Goal: Contribute content: Contribute content

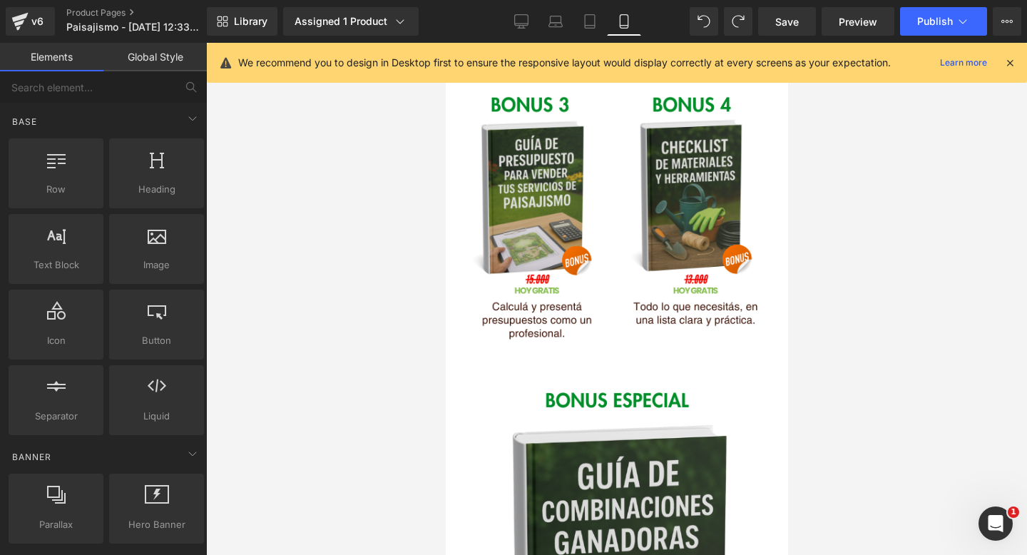
scroll to position [2128, 0]
click at [1011, 62] on icon at bounding box center [1009, 62] width 13 height 13
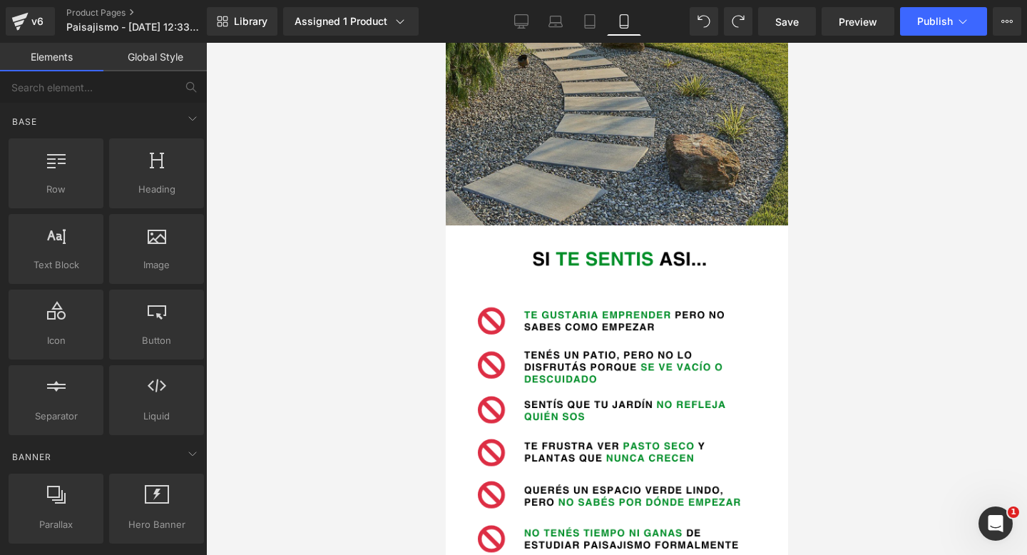
scroll to position [449, 0]
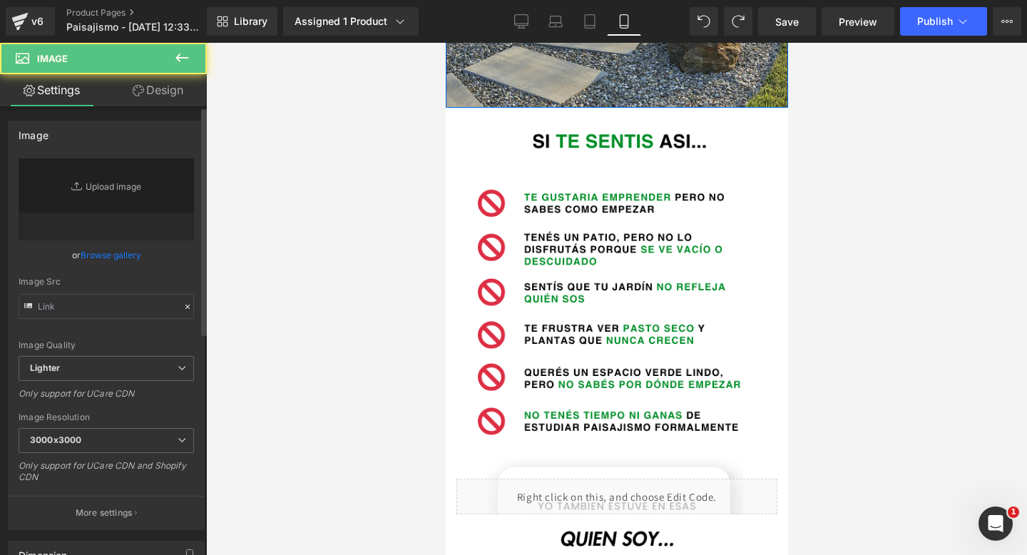
scroll to position [280, 0]
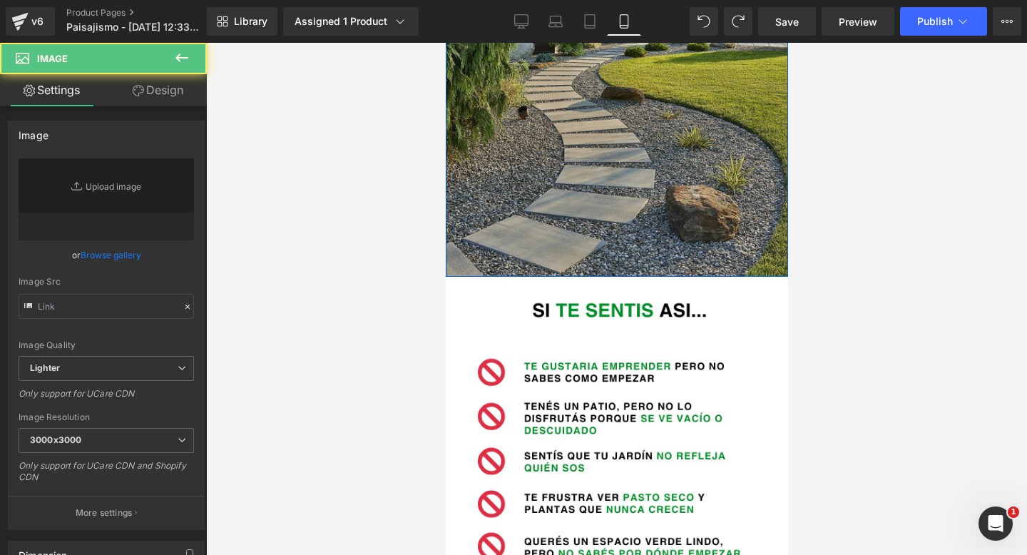
click at [715, 160] on img at bounding box center [616, 30] width 342 height 535
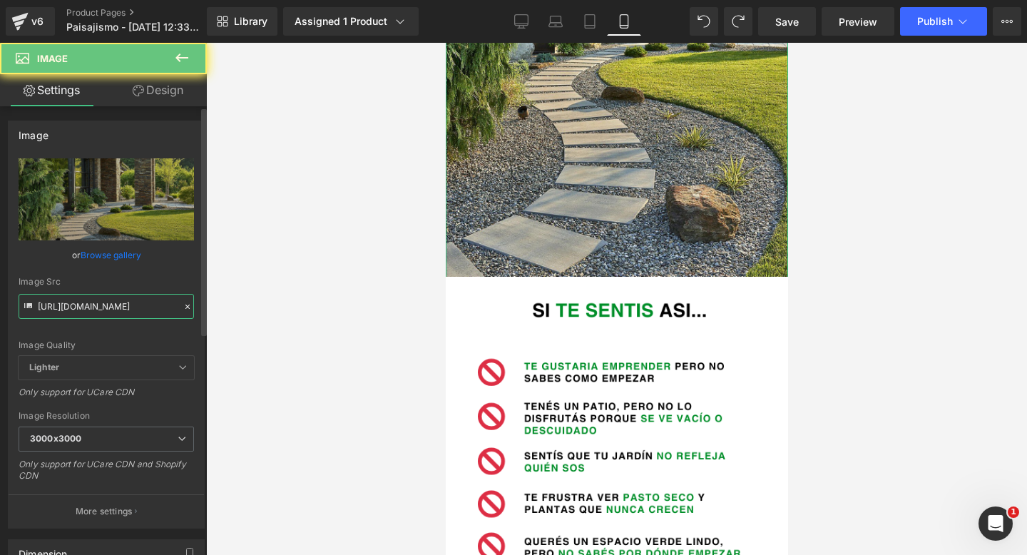
click at [106, 307] on input "[URL][DOMAIN_NAME]" at bounding box center [106, 306] width 175 height 25
paste input "[DOMAIN_NAME][URL]"
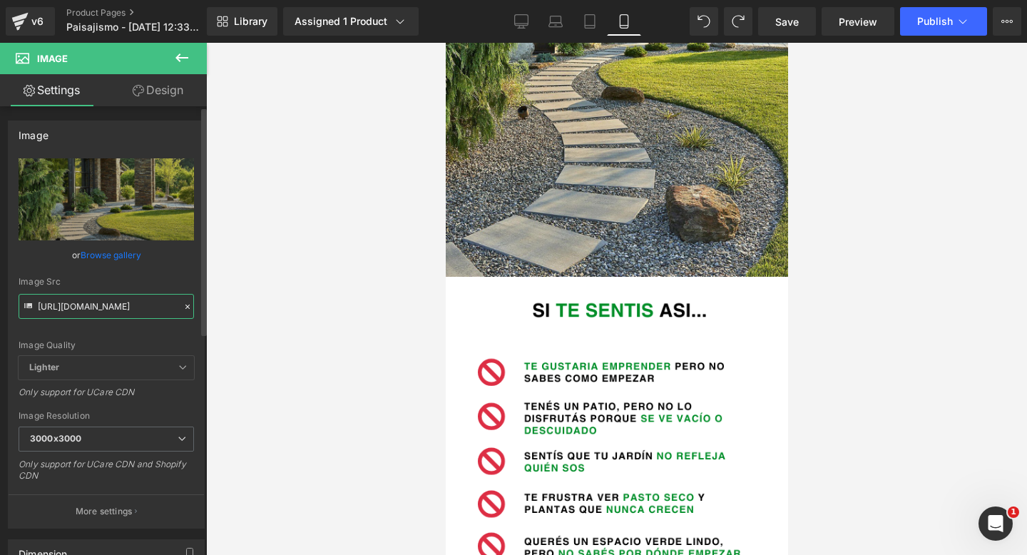
type input "[URL][DOMAIN_NAME]"
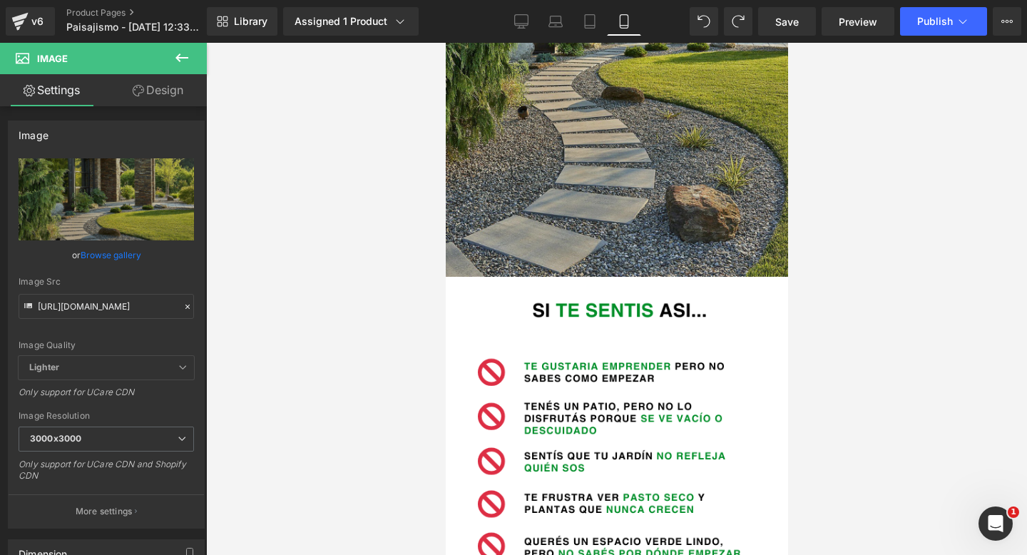
click at [609, 272] on img at bounding box center [616, 30] width 342 height 535
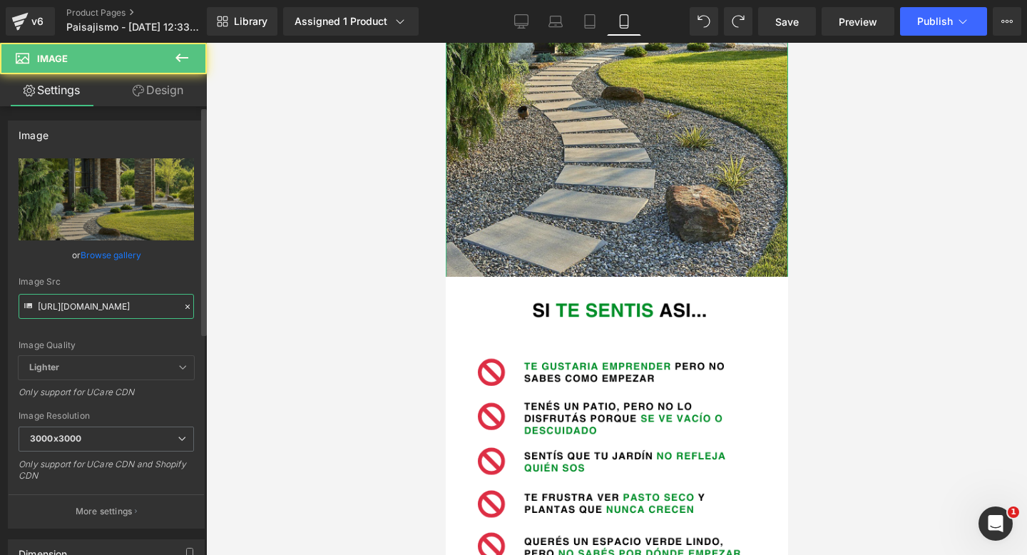
click at [89, 312] on input "[URL][DOMAIN_NAME]" at bounding box center [106, 306] width 175 height 25
click at [262, 316] on div at bounding box center [616, 299] width 821 height 512
click at [107, 300] on input "[URL][DOMAIN_NAME]" at bounding box center [106, 306] width 175 height 25
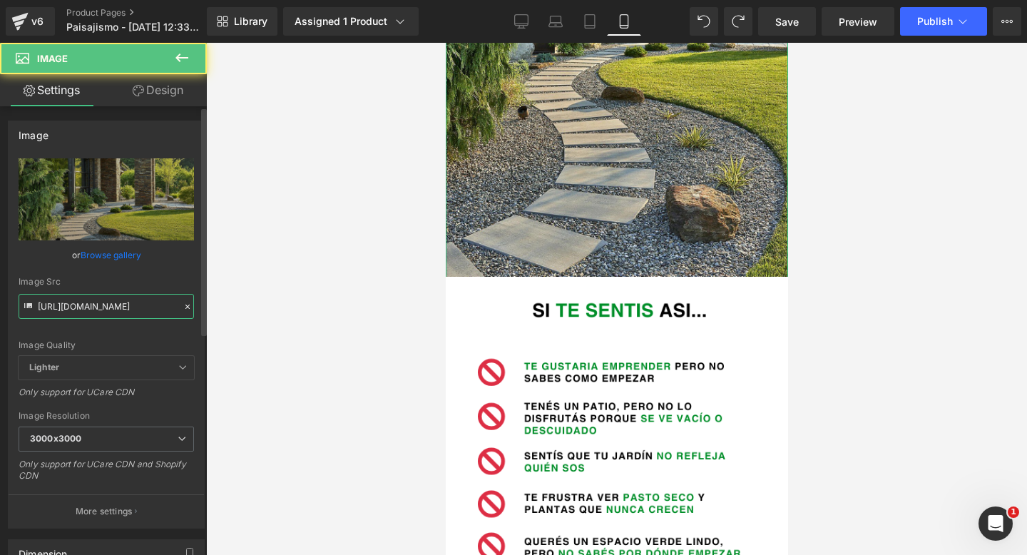
click at [107, 300] on input "[URL][DOMAIN_NAME]" at bounding box center [106, 306] width 175 height 25
click at [429, 96] on div at bounding box center [616, 299] width 821 height 512
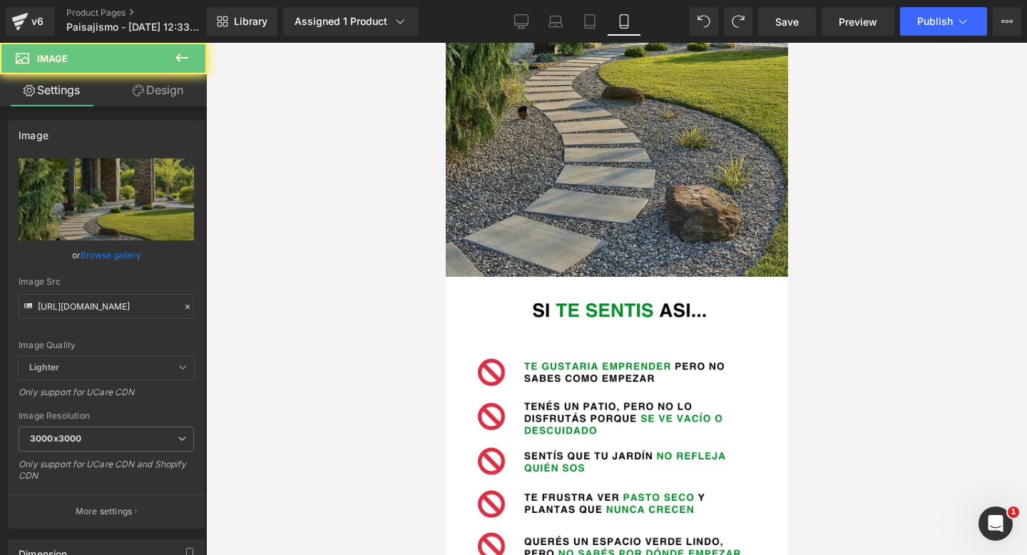
click at [511, 145] on img at bounding box center [616, 30] width 342 height 535
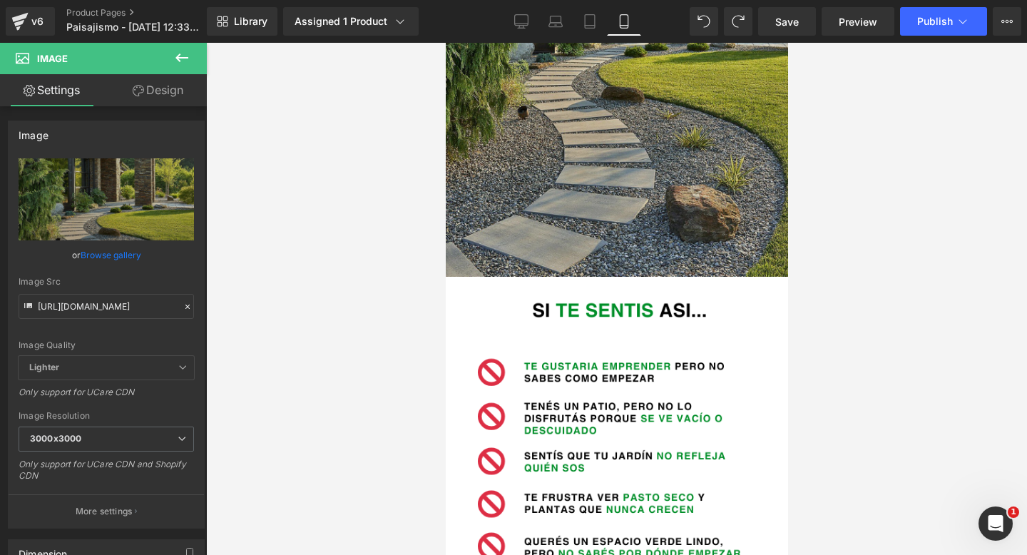
click at [609, 153] on img at bounding box center [616, 30] width 342 height 535
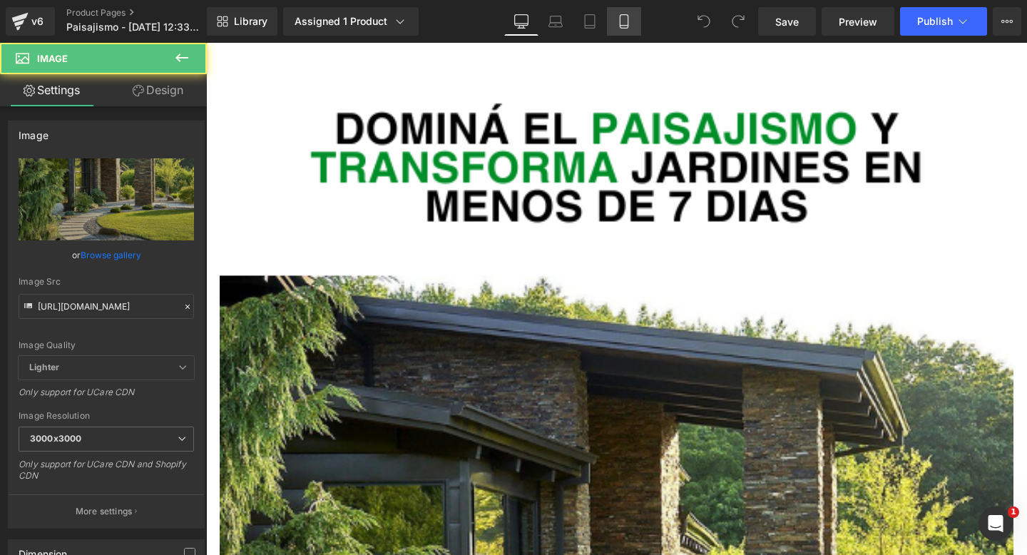
click at [629, 21] on icon at bounding box center [624, 21] width 14 height 14
type input "100"
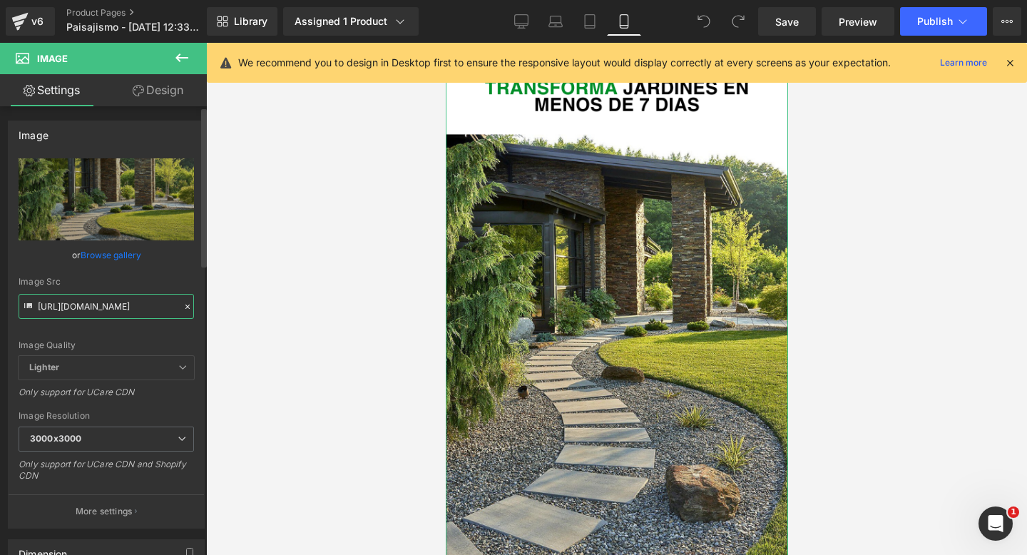
click at [116, 303] on input "[URL][DOMAIN_NAME]" at bounding box center [106, 306] width 175 height 25
paste input "[DOMAIN_NAME][URL]"
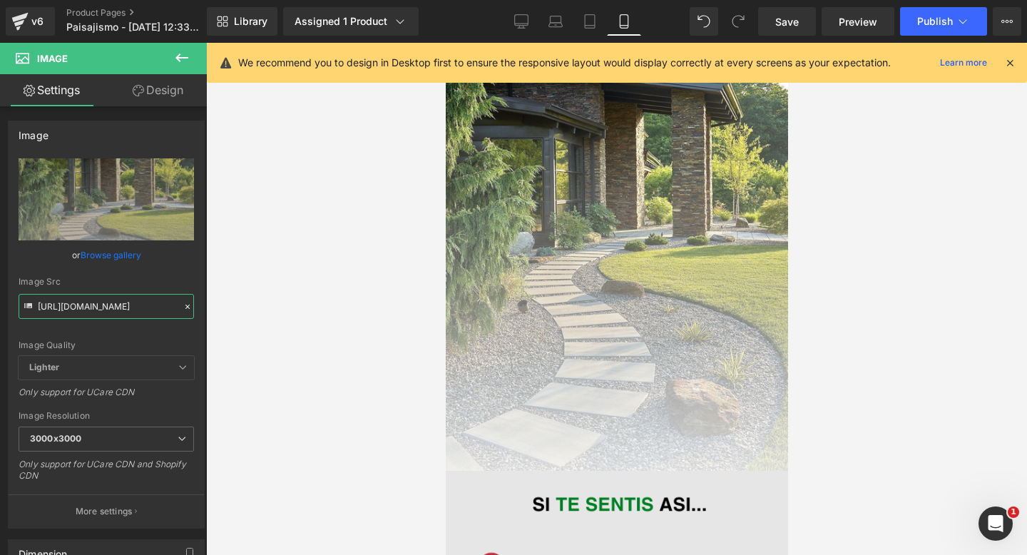
scroll to position [133, 0]
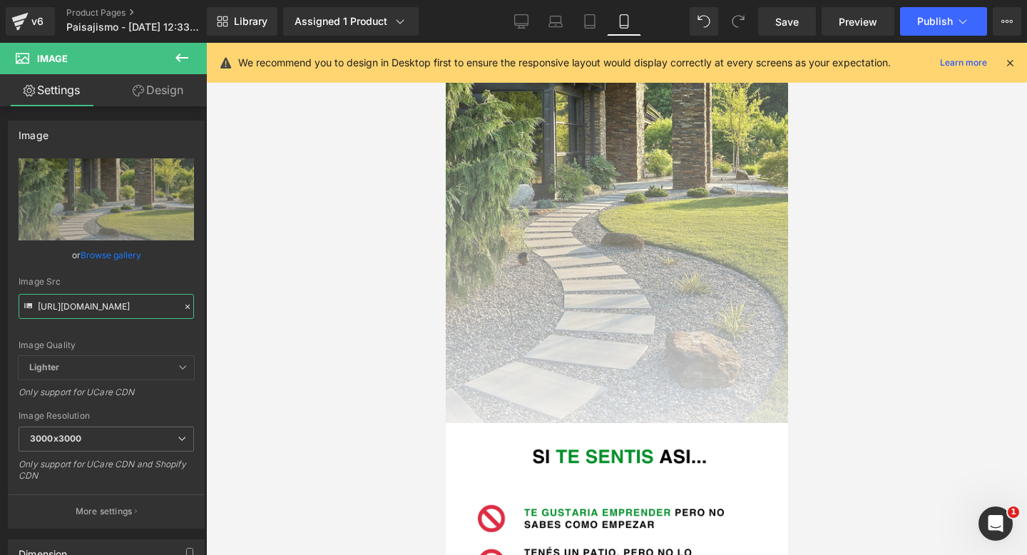
type input "[URL][DOMAIN_NAME]"
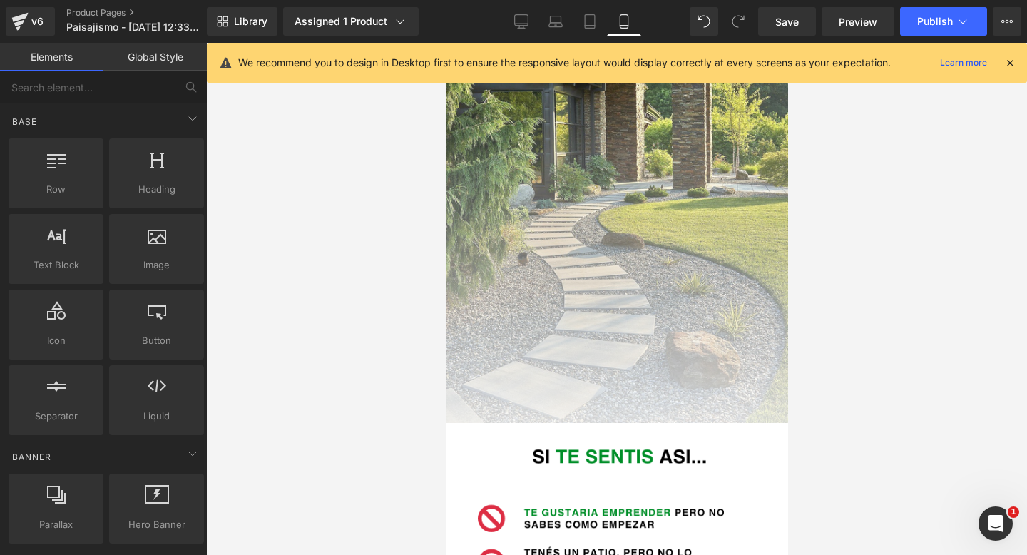
click at [244, 312] on div at bounding box center [616, 299] width 821 height 512
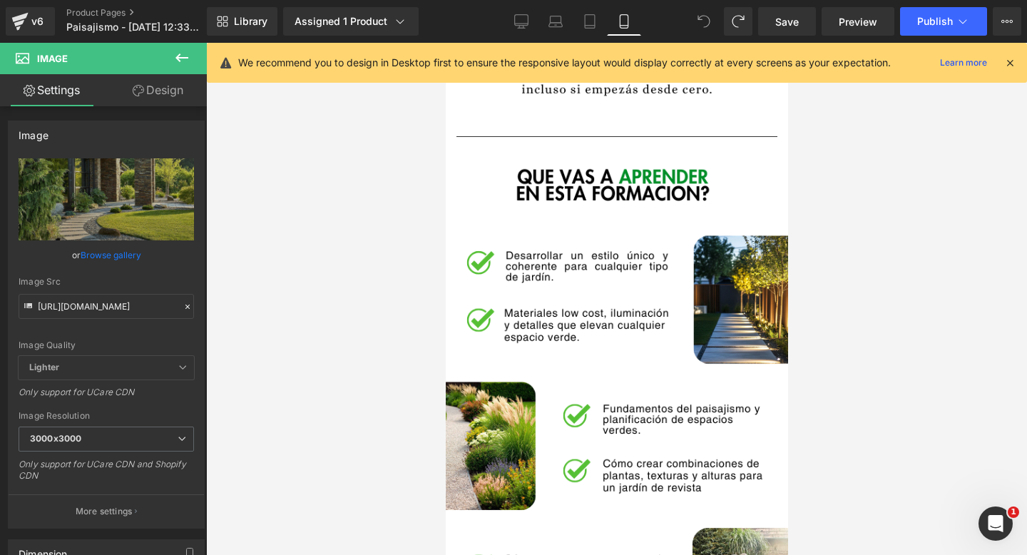
scroll to position [1320, 0]
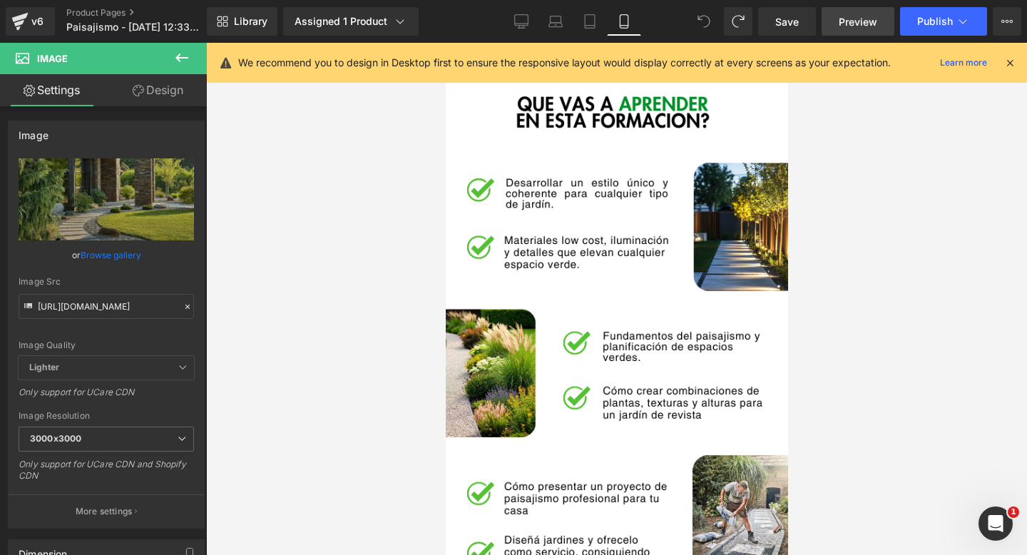
click at [868, 21] on span "Preview" at bounding box center [858, 21] width 39 height 15
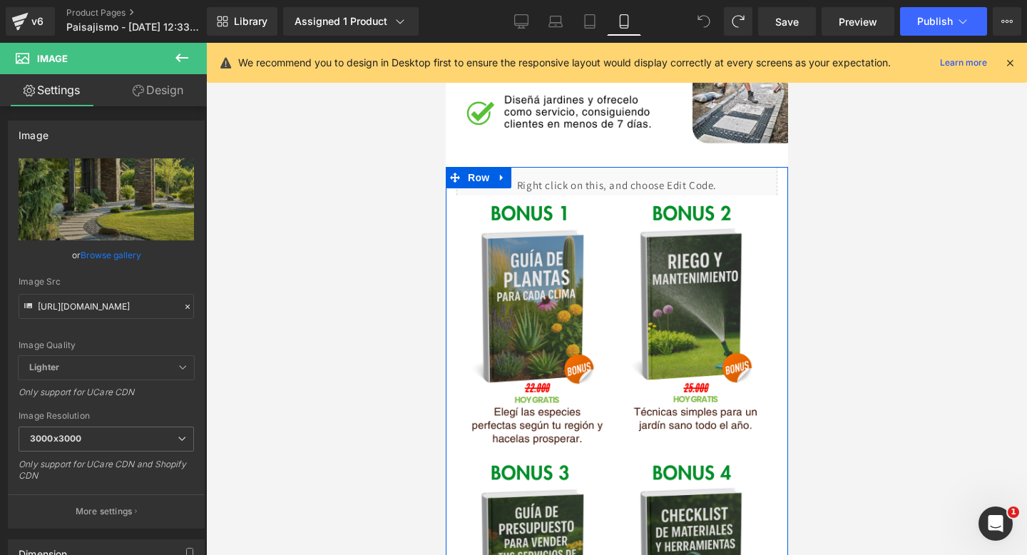
scroll to position [1704, 0]
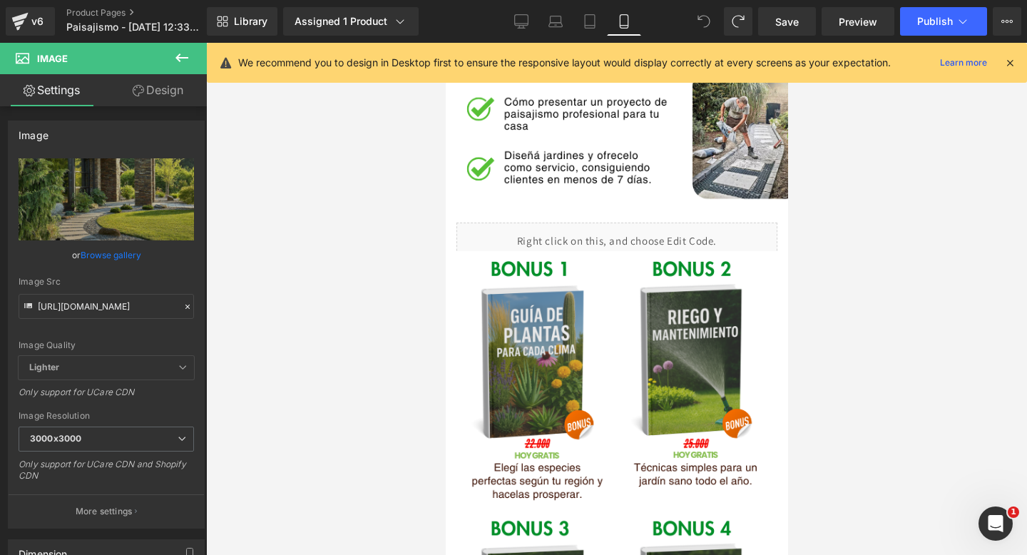
click at [185, 52] on icon at bounding box center [181, 57] width 17 height 17
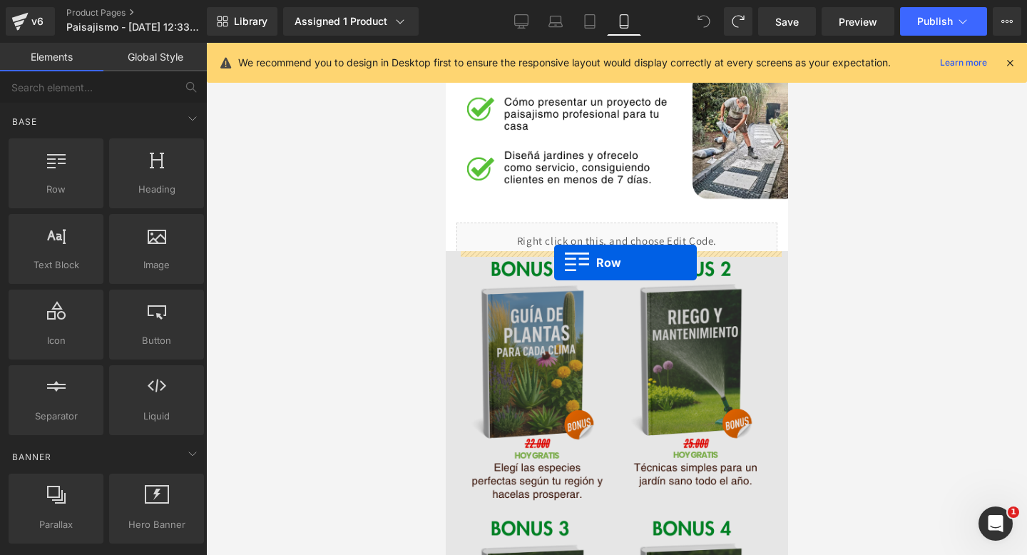
drag, startPoint x: 499, startPoint y: 235, endPoint x: 553, endPoint y: 262, distance: 60.9
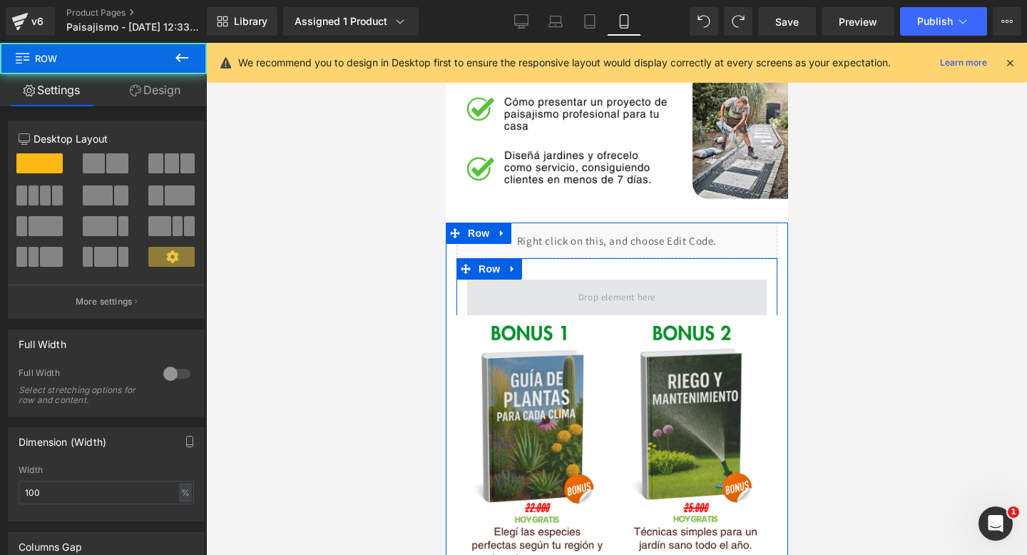
click at [503, 302] on span at bounding box center [615, 298] width 299 height 36
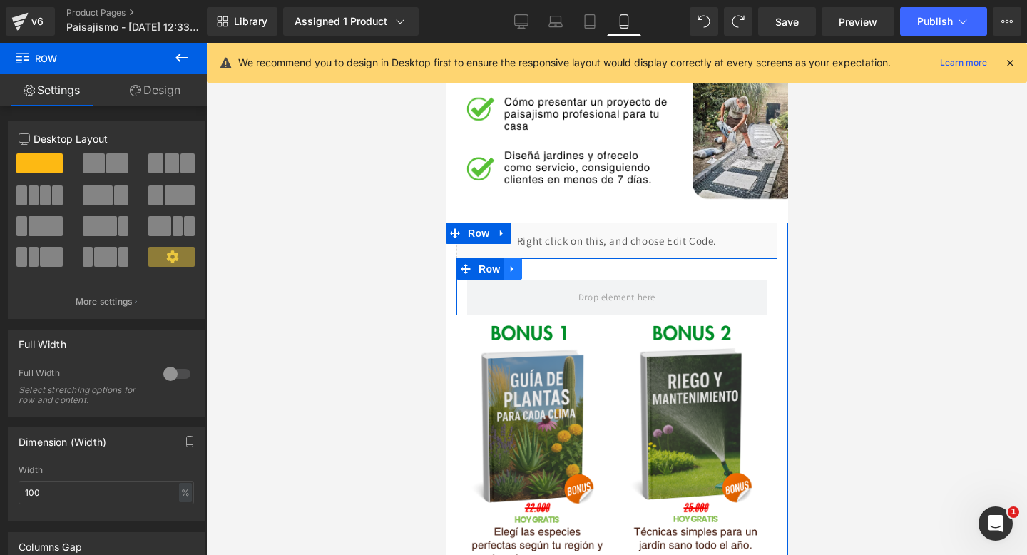
click at [507, 270] on icon at bounding box center [512, 269] width 10 height 11
click at [549, 268] on icon at bounding box center [549, 269] width 10 height 11
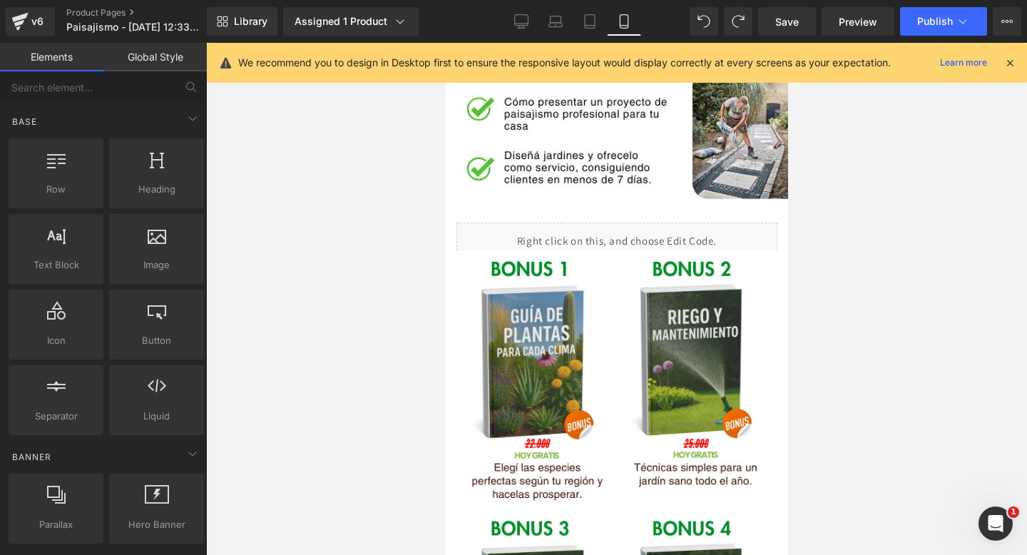
click at [164, 54] on link "Global Style" at bounding box center [154, 57] width 103 height 29
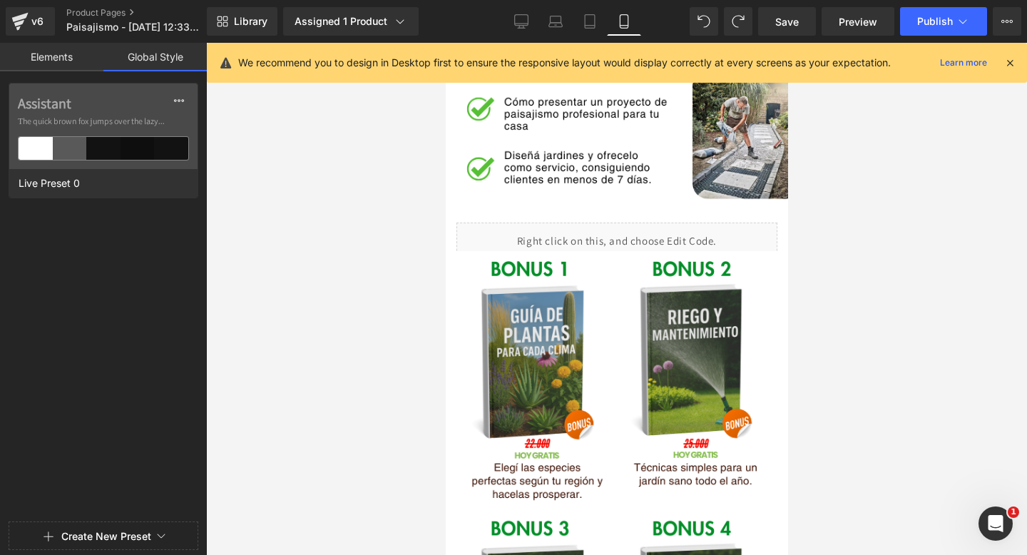
click at [57, 59] on link "Elements" at bounding box center [51, 57] width 103 height 29
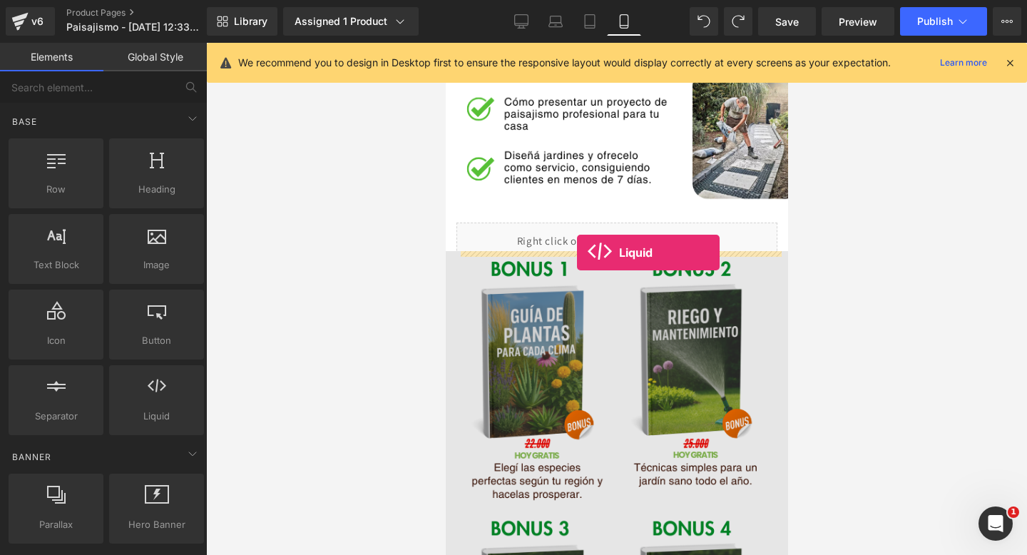
drag, startPoint x: 603, startPoint y: 430, endPoint x: 575, endPoint y: 252, distance: 179.6
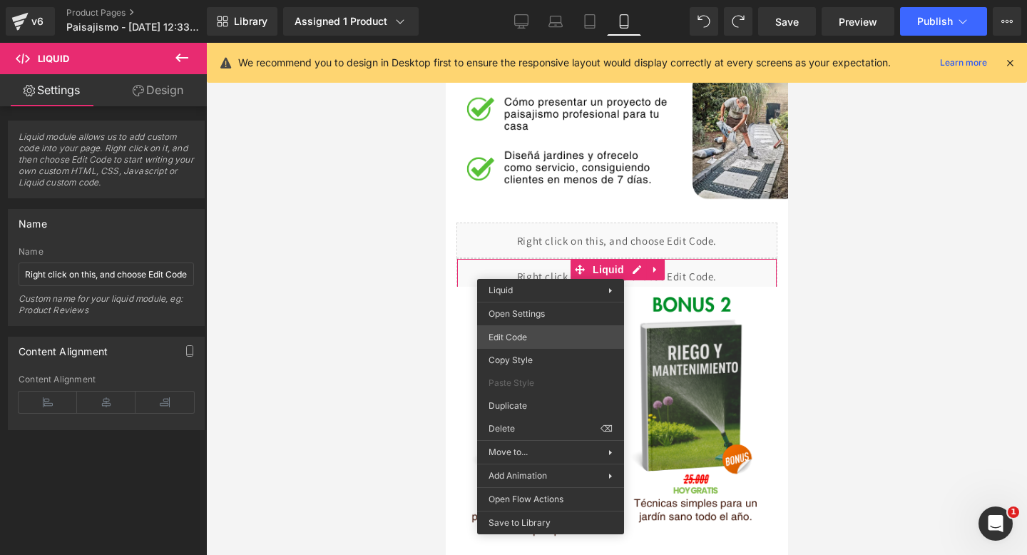
click at [531, 0] on div "Liquid You are previewing how the will restyle your page. You can not edit Elem…" at bounding box center [513, 0] width 1027 height 0
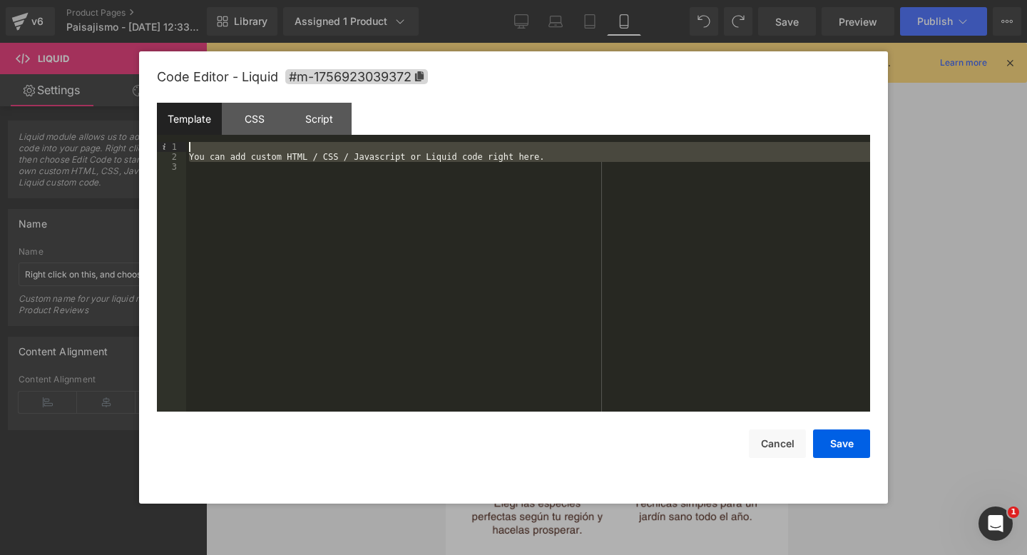
drag, startPoint x: 236, startPoint y: 190, endPoint x: 200, endPoint y: 116, distance: 82.3
click at [200, 116] on div "Template CSS Script Data 1 2 3 You can add custom HTML / CSS / Javascript or Li…" at bounding box center [513, 257] width 713 height 309
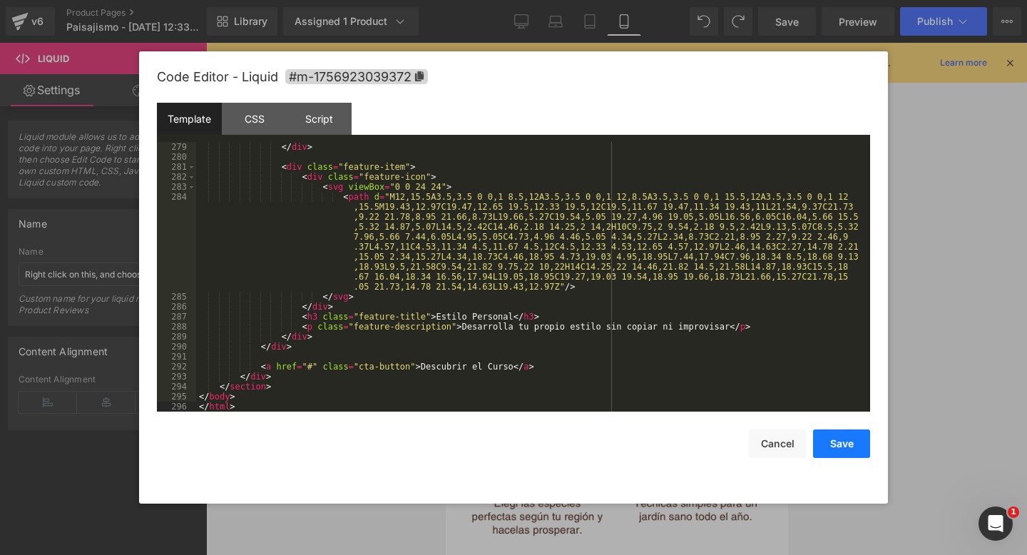
click at [834, 456] on button "Save" at bounding box center [841, 443] width 57 height 29
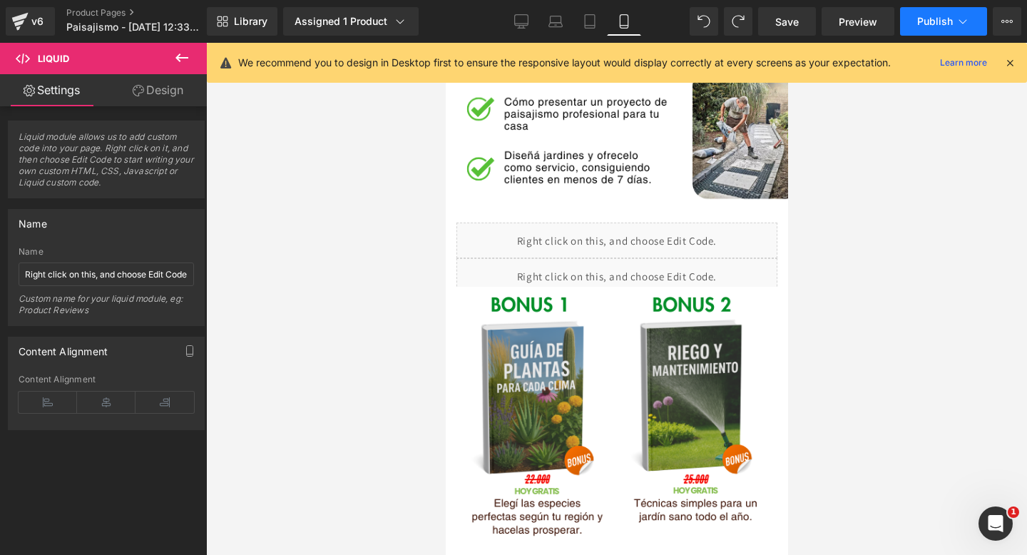
click at [934, 24] on span "Publish" at bounding box center [935, 21] width 36 height 11
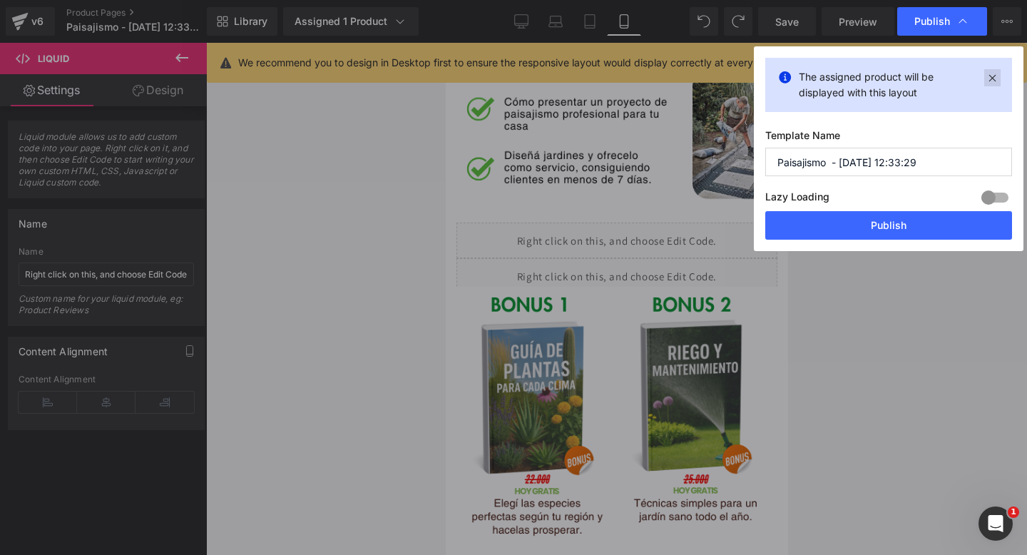
click at [987, 81] on icon at bounding box center [992, 77] width 16 height 17
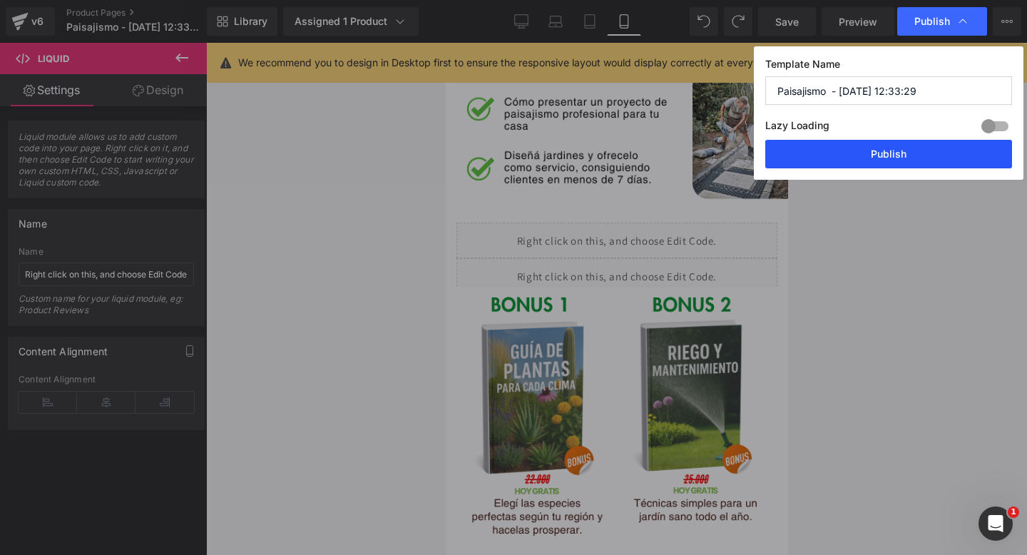
click at [851, 156] on button "Publish" at bounding box center [888, 154] width 247 height 29
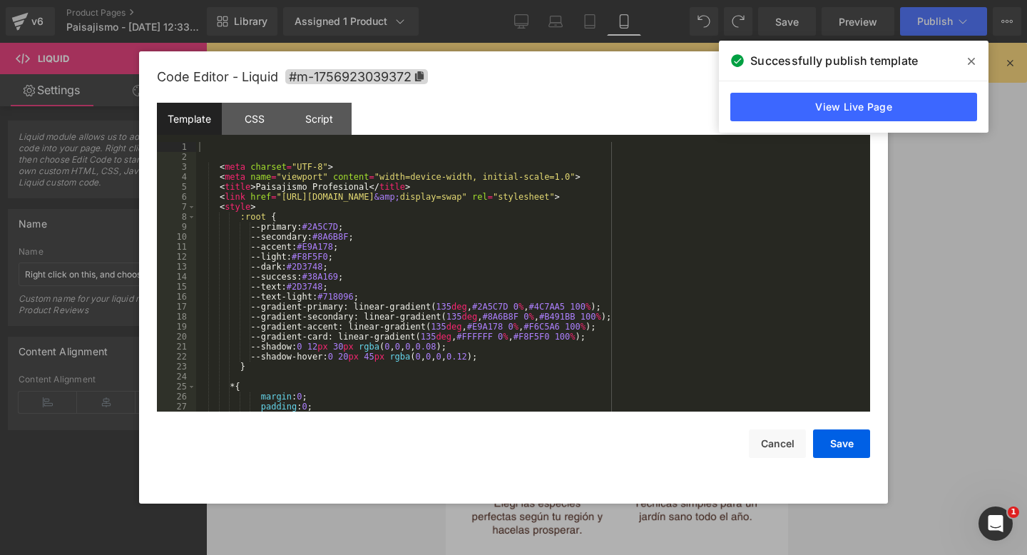
click at [528, 0] on div "Liquid You are previewing how the will restyle your page. You can not edit Elem…" at bounding box center [513, 0] width 1027 height 0
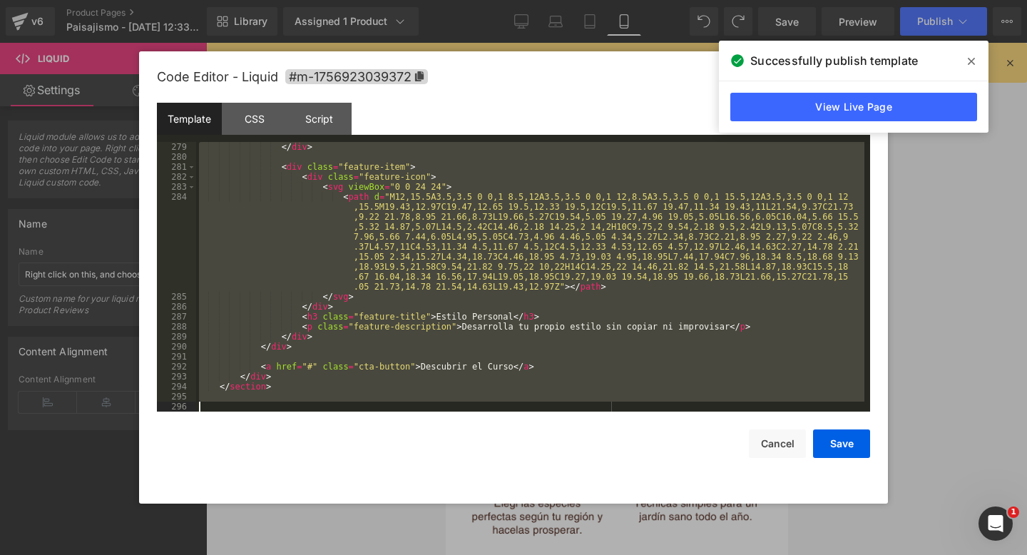
drag, startPoint x: 219, startPoint y: 168, endPoint x: 466, endPoint y: 554, distance: 457.9
click at [466, 554] on body "Liquid You are previewing how the will restyle your page. You can not edit Elem…" at bounding box center [513, 277] width 1027 height 555
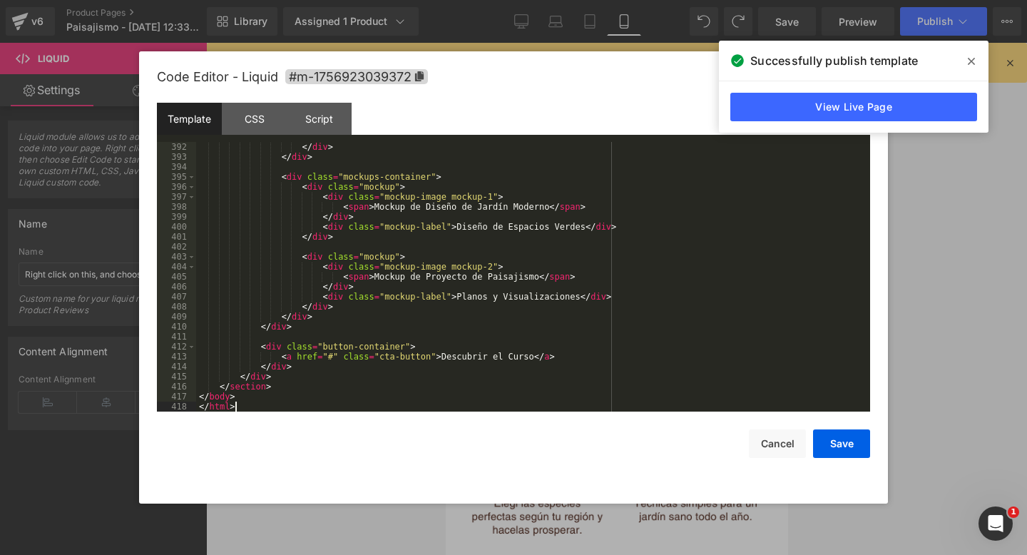
scroll to position [4003, 0]
click at [819, 451] on button "Save" at bounding box center [841, 443] width 57 height 29
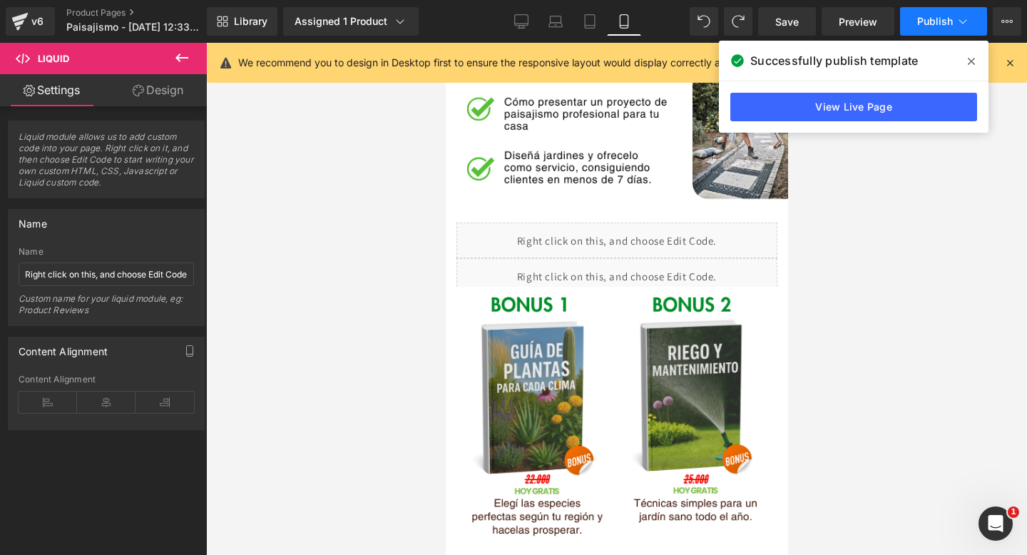
click at [936, 25] on span "Publish" at bounding box center [935, 21] width 36 height 11
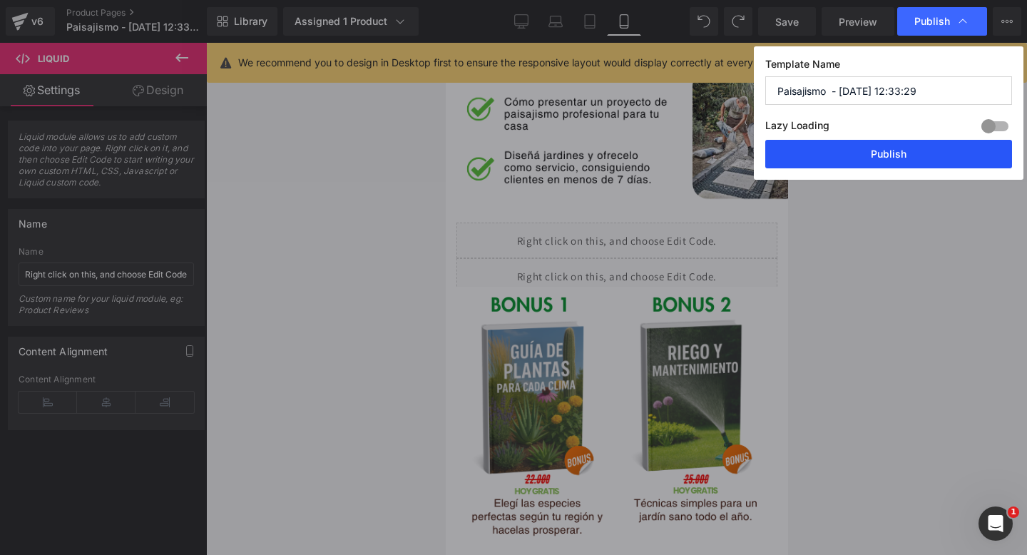
click at [941, 146] on button "Publish" at bounding box center [888, 154] width 247 height 29
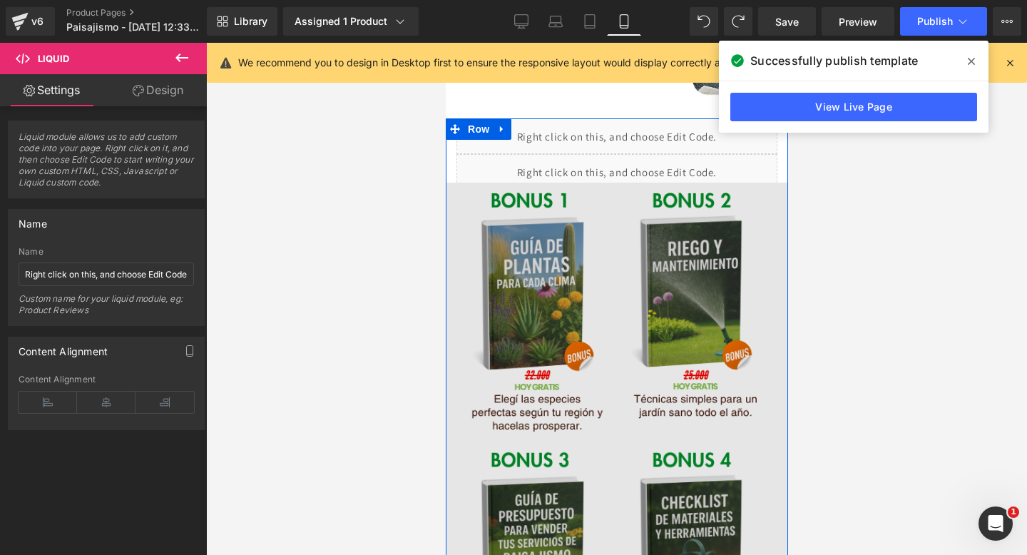
scroll to position [1960, 0]
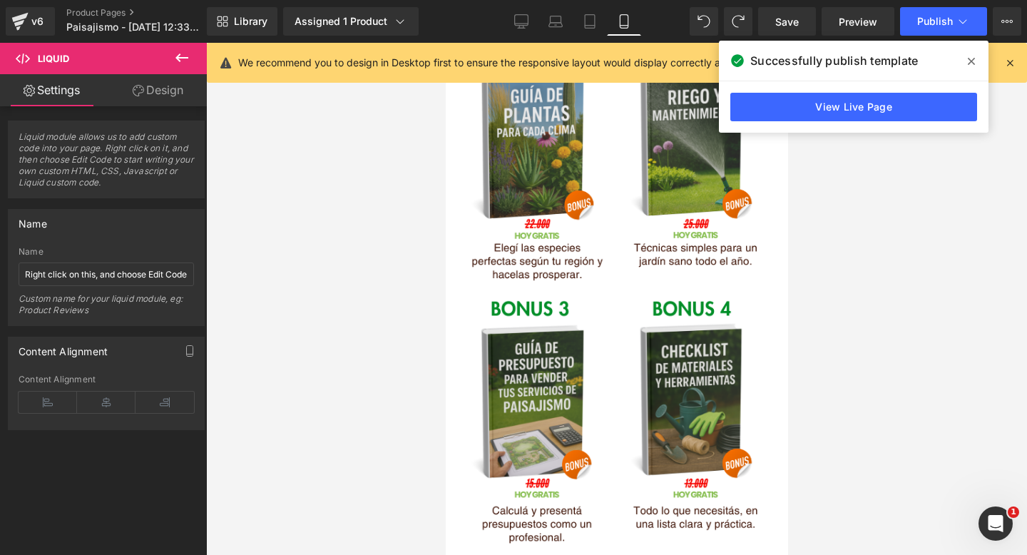
click at [968, 54] on span at bounding box center [971, 61] width 23 height 23
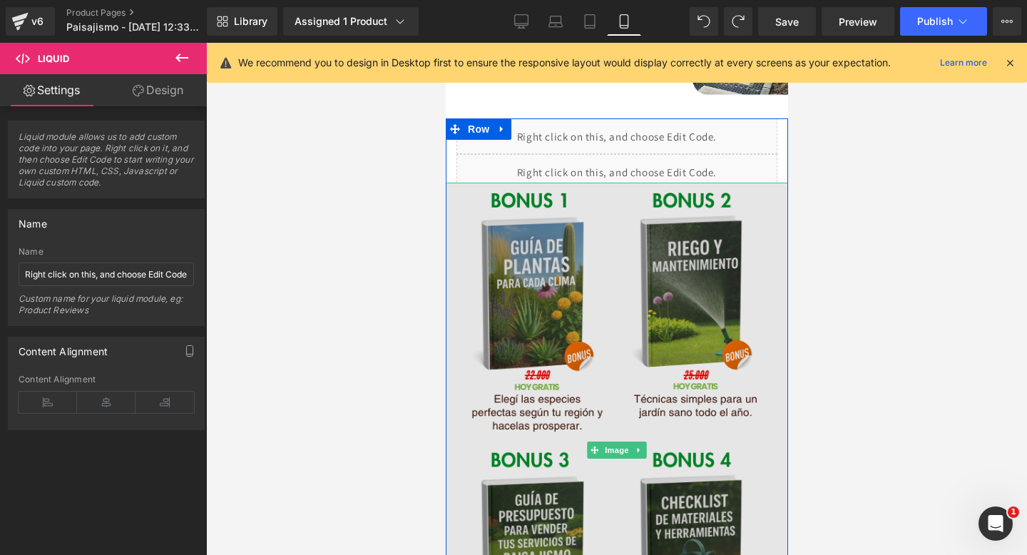
scroll to position [1782, 0]
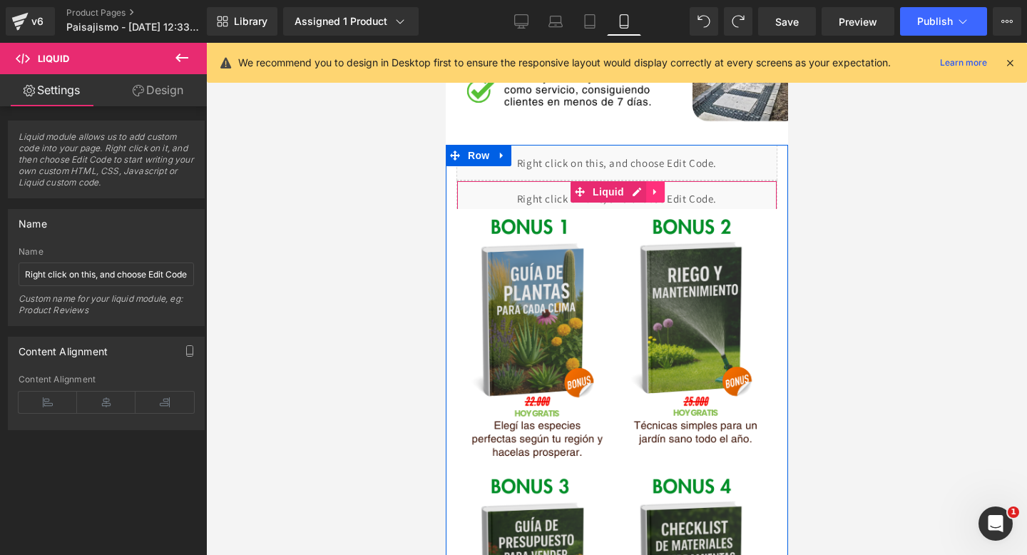
click at [662, 193] on link at bounding box center [654, 191] width 19 height 21
click at [667, 193] on icon at bounding box center [664, 192] width 10 height 10
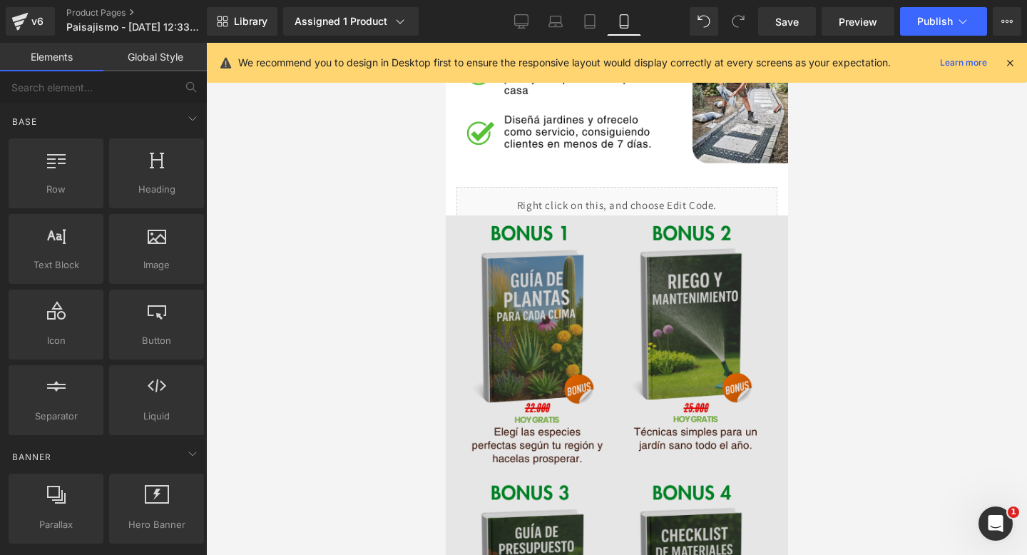
scroll to position [1743, 0]
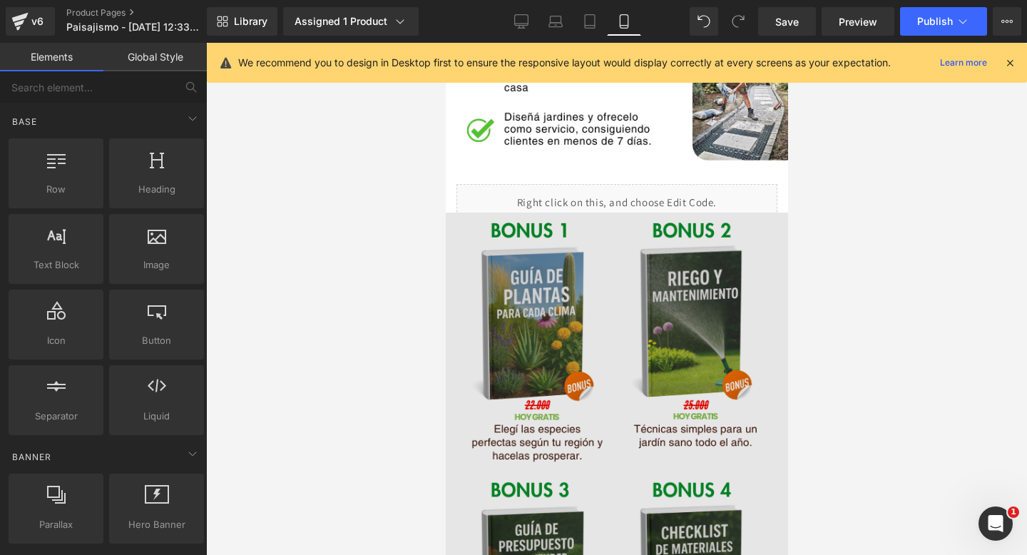
click at [585, 232] on img at bounding box center [616, 479] width 342 height 535
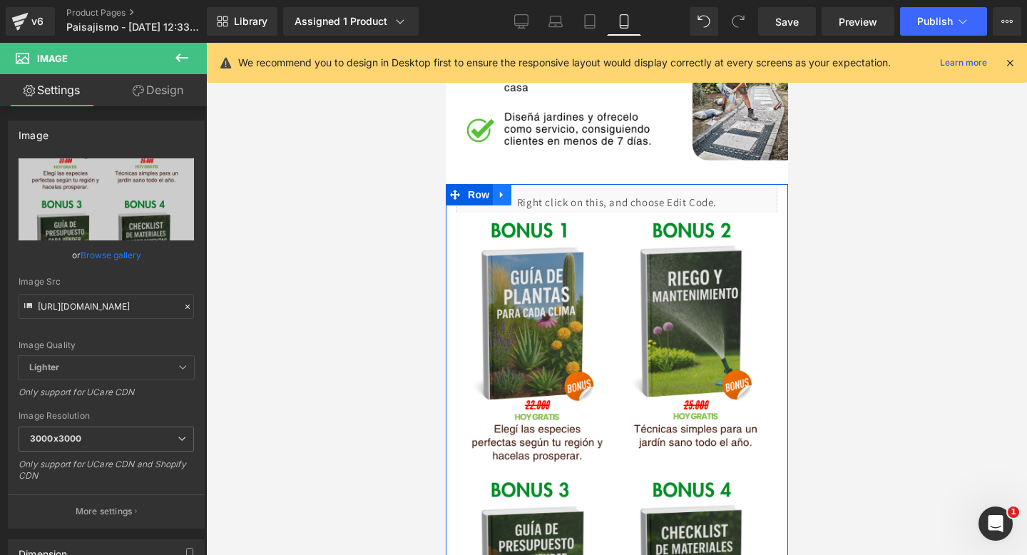
click at [503, 198] on icon at bounding box center [501, 195] width 10 height 11
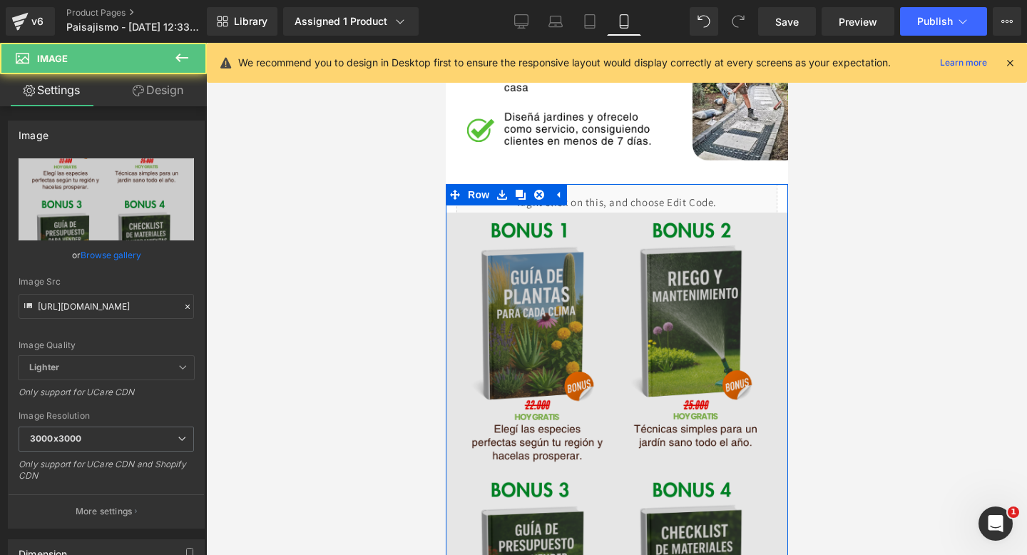
click at [537, 255] on img at bounding box center [616, 479] width 342 height 535
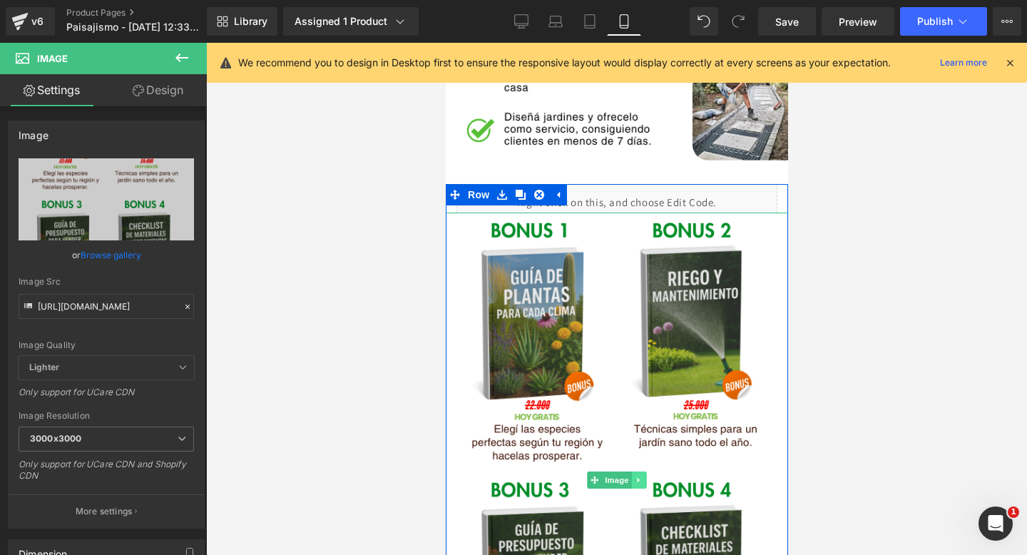
click at [641, 485] on link at bounding box center [638, 479] width 15 height 17
click at [627, 481] on icon at bounding box center [631, 480] width 8 height 8
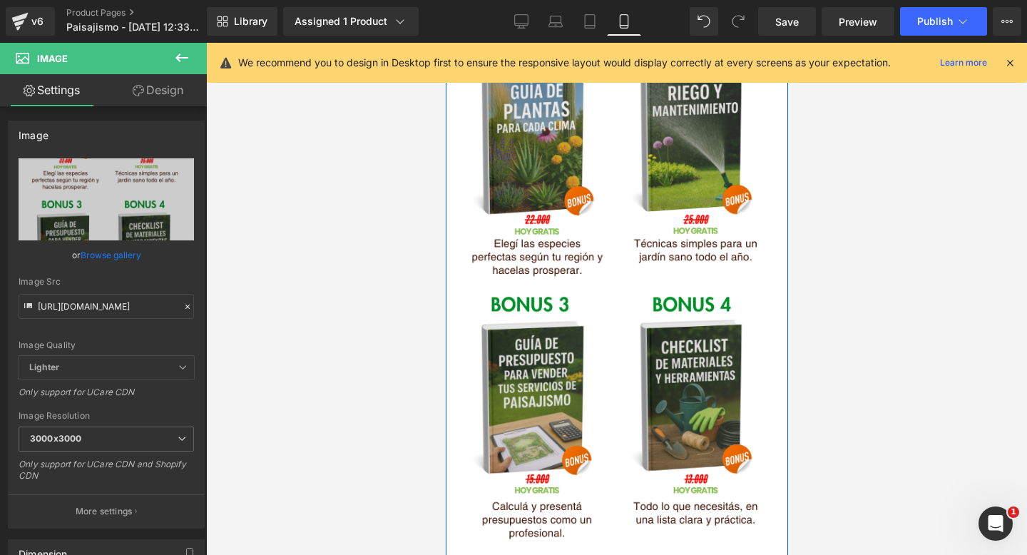
scroll to position [1877, 0]
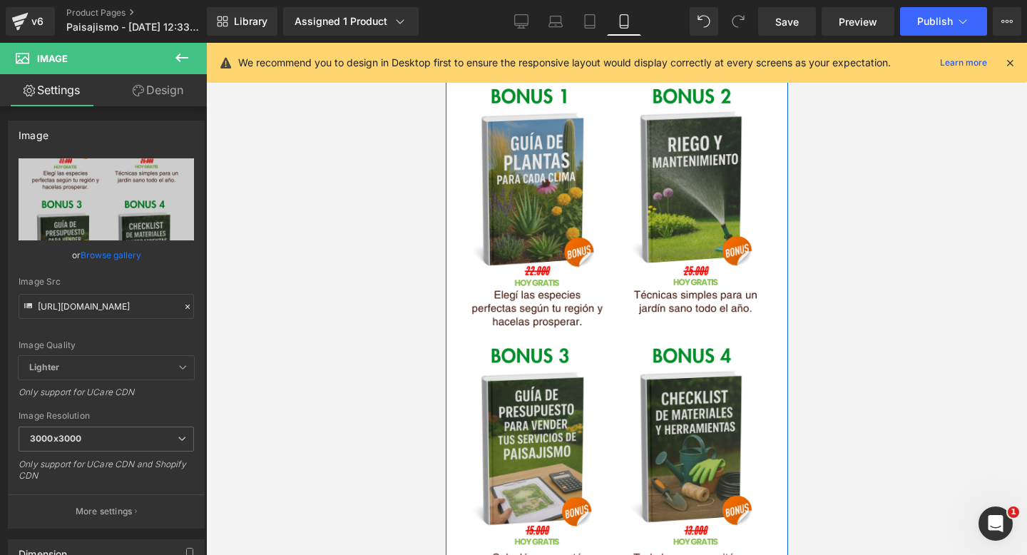
click at [585, 359] on img at bounding box center [616, 345] width 342 height 535
click at [68, 299] on input "https://i.ibb.co/rfkfxyKf/paisajismo-6.png" at bounding box center [106, 306] width 175 height 25
paste input "postimg.cc/HWzZfnYd/paisajismo-1"
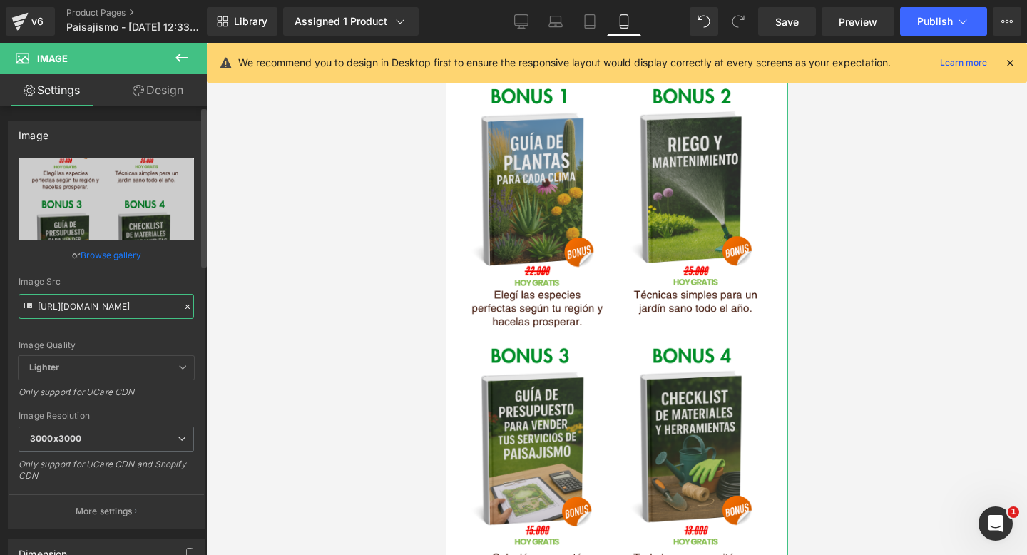
type input "https://i.postimg.cc/HWzZfnYd/paisajismo-1.png"
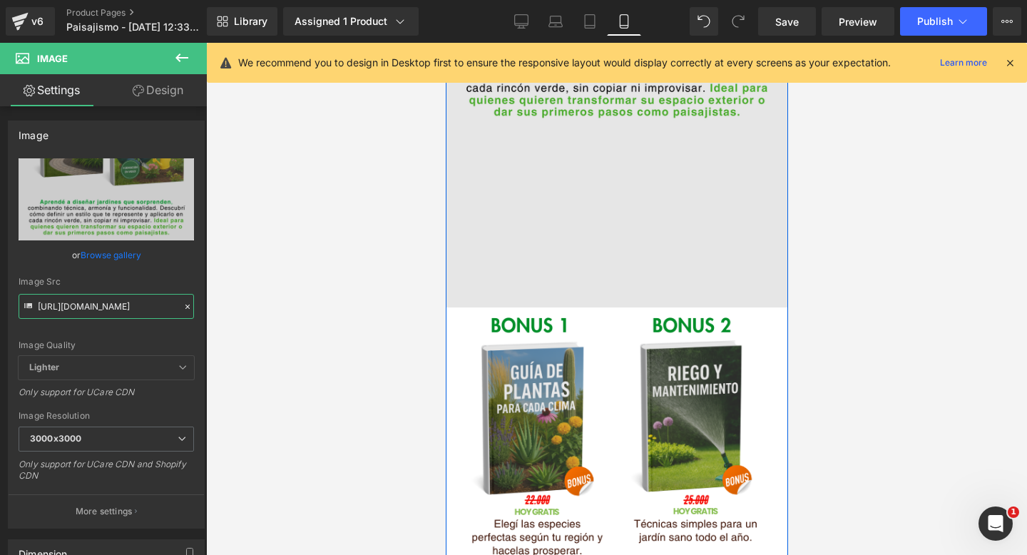
scroll to position [2178, 0]
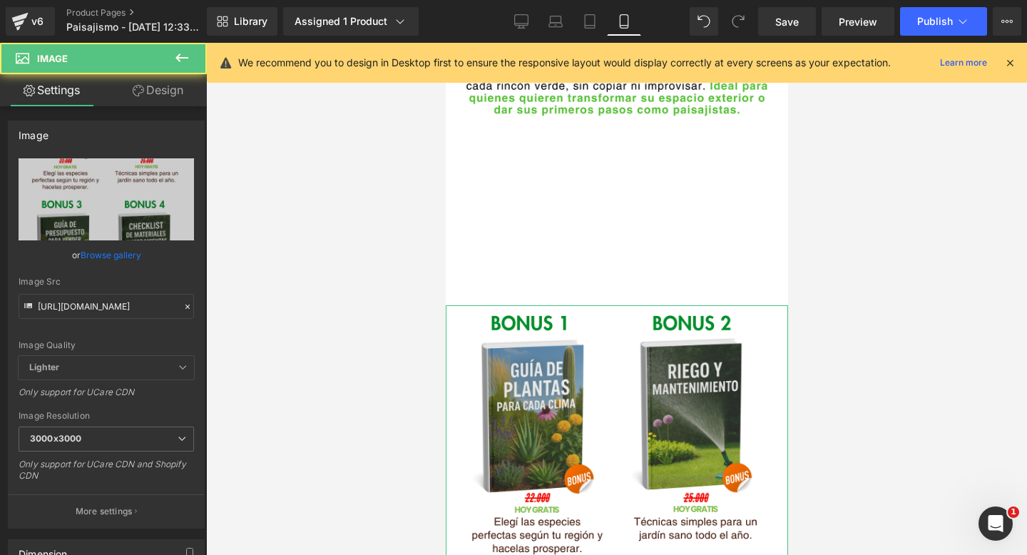
click at [145, 87] on link "Design" at bounding box center [157, 90] width 103 height 32
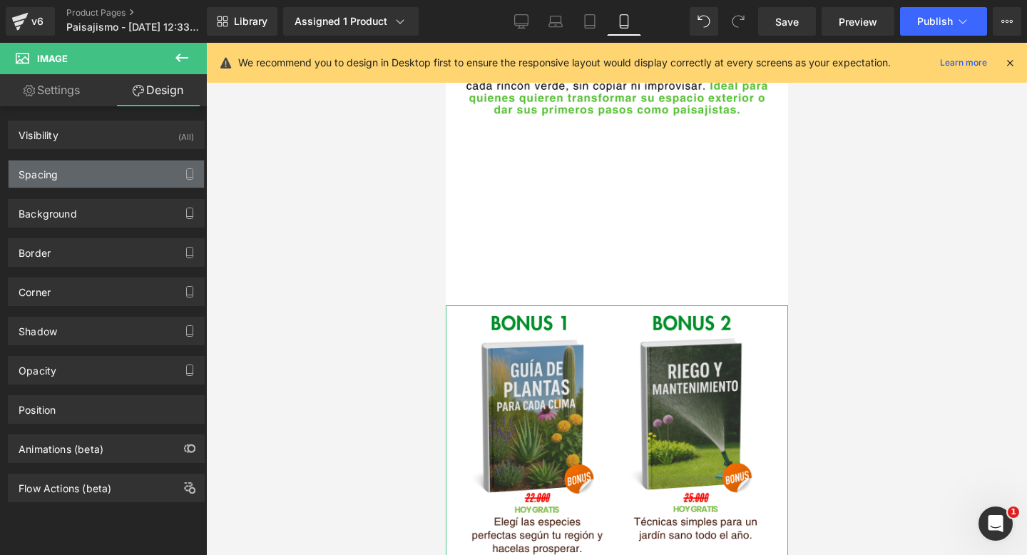
click at [153, 184] on div "Spacing" at bounding box center [106, 173] width 195 height 27
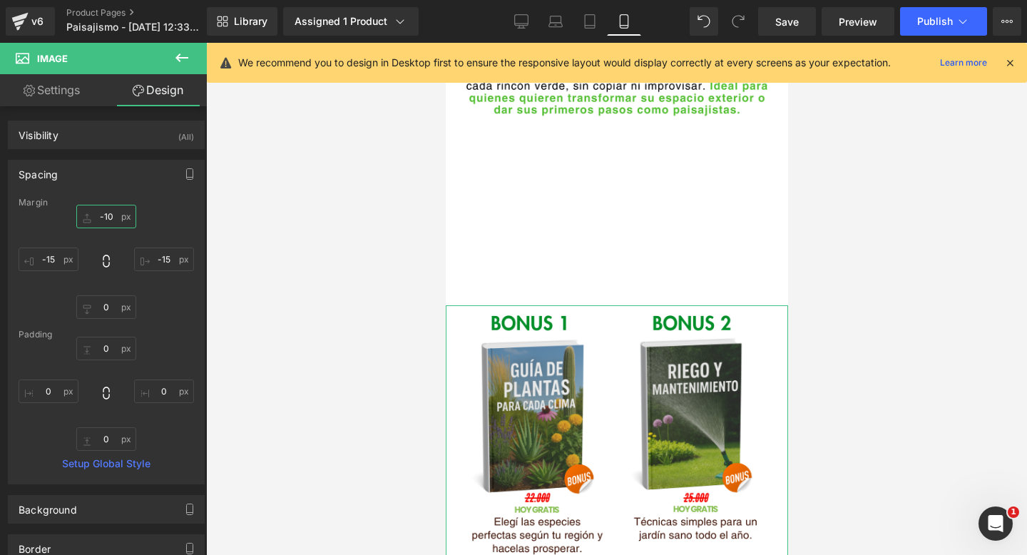
click at [111, 215] on input "-10" at bounding box center [106, 217] width 60 height 24
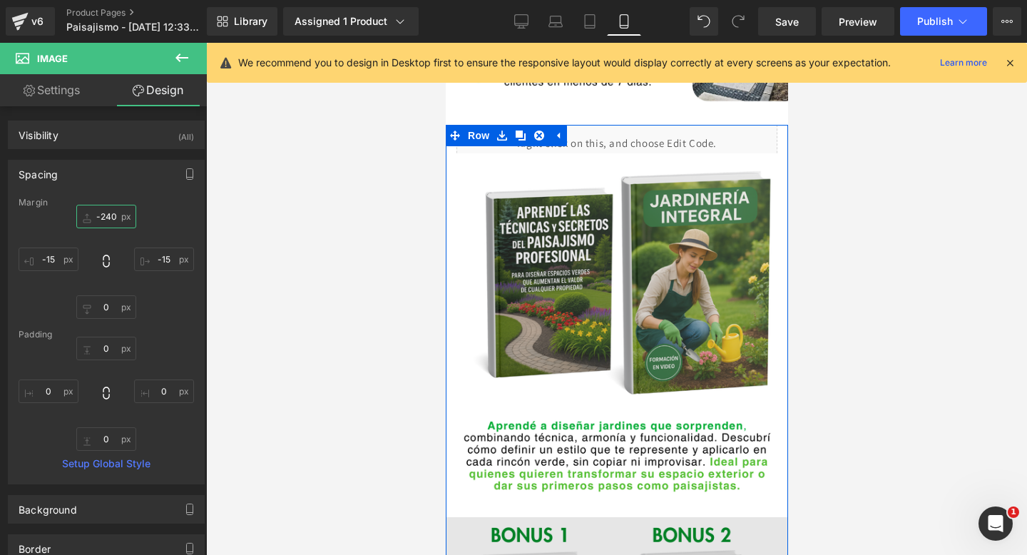
scroll to position [1788, 0]
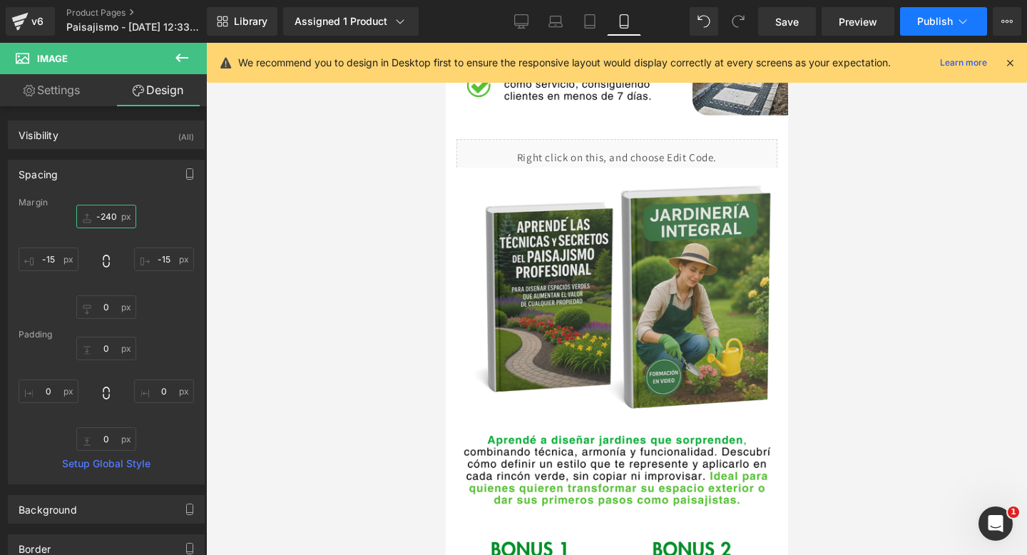
type input "-240"
click at [932, 19] on span "Publish" at bounding box center [935, 21] width 36 height 11
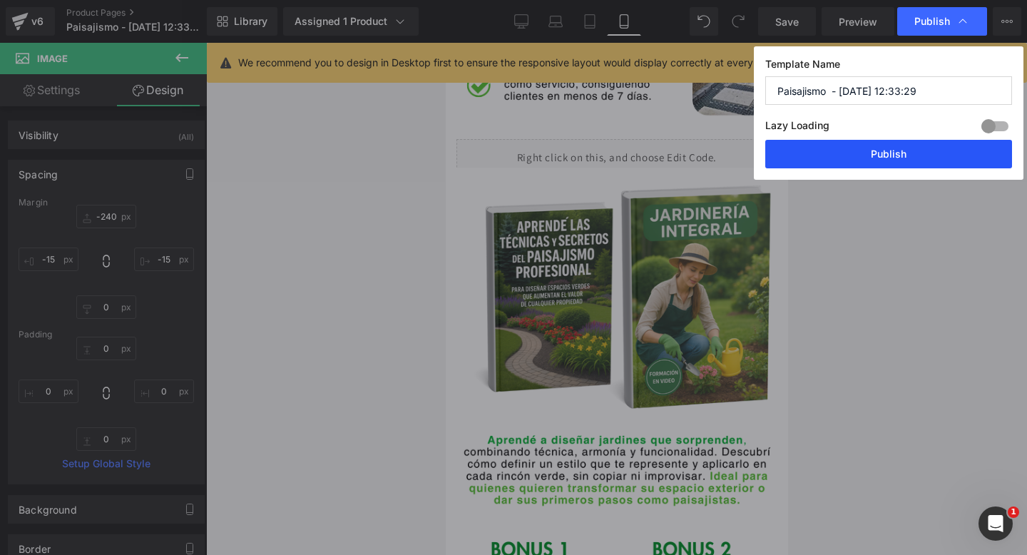
click at [858, 155] on button "Publish" at bounding box center [888, 154] width 247 height 29
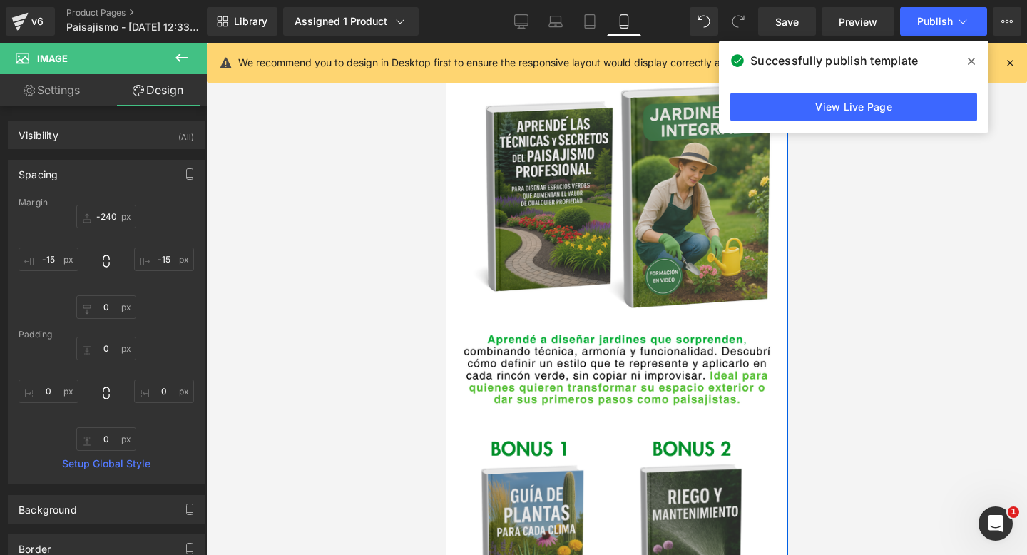
scroll to position [2002, 0]
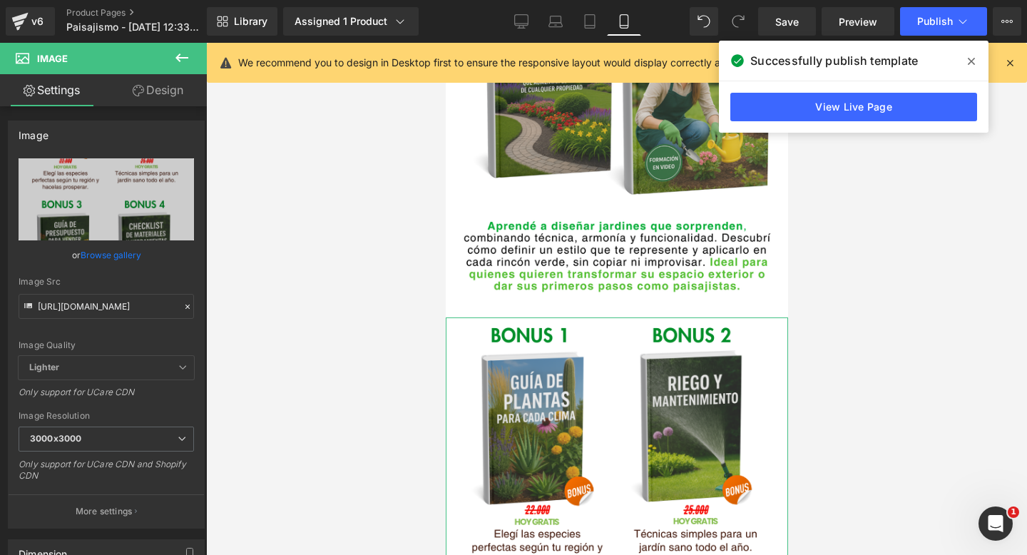
click at [158, 79] on link "Design" at bounding box center [157, 90] width 103 height 32
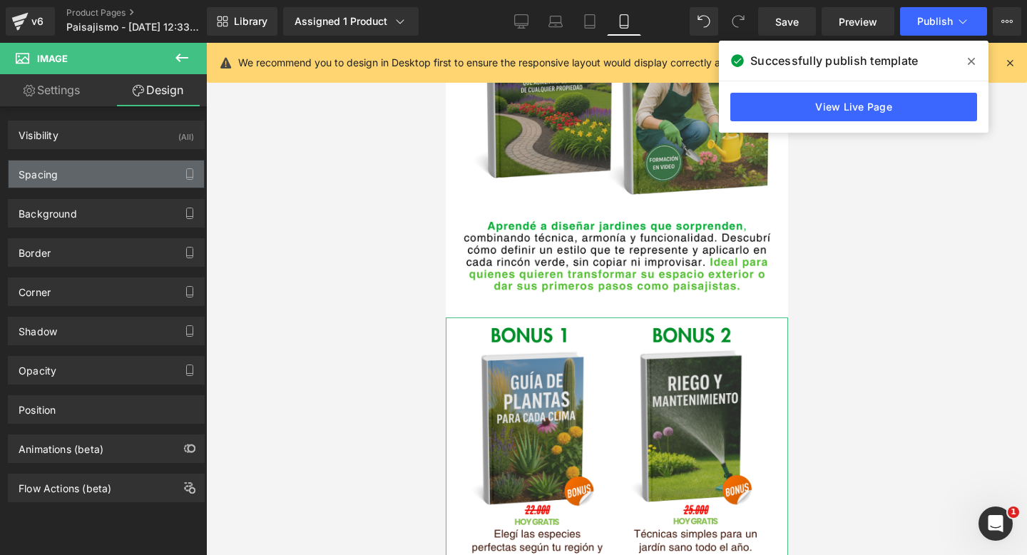
click at [113, 173] on div "Spacing" at bounding box center [106, 173] width 195 height 27
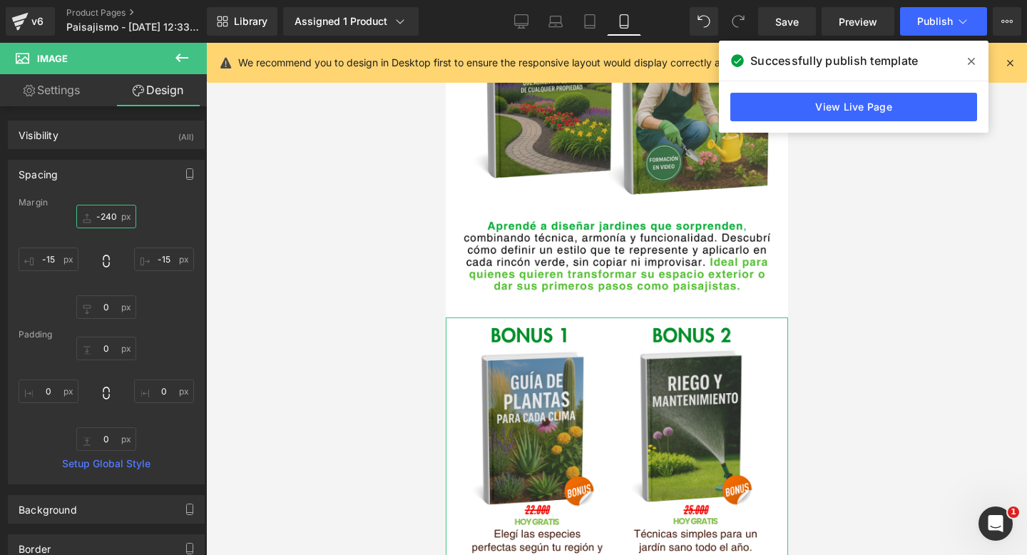
click at [108, 217] on input "-240" at bounding box center [106, 217] width 60 height 24
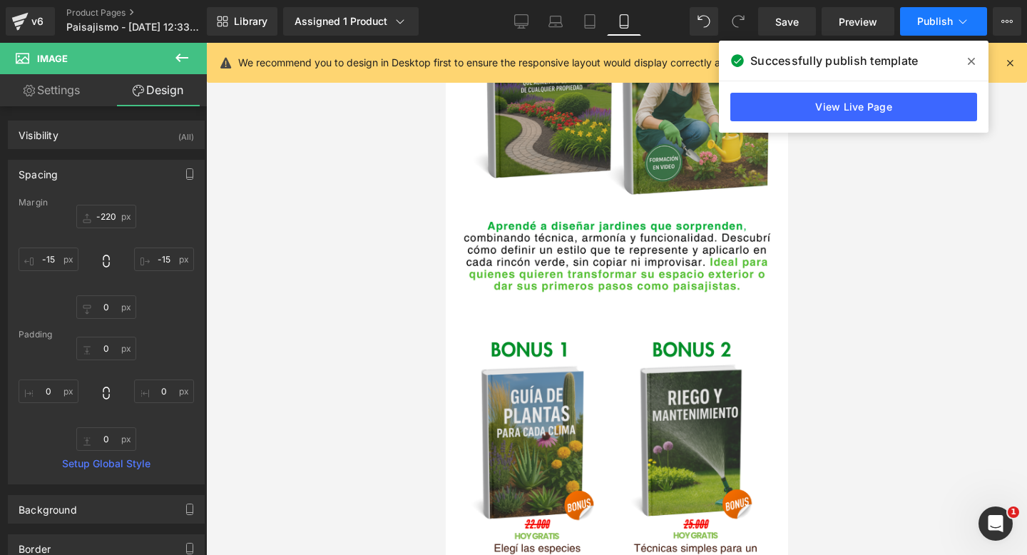
click at [915, 26] on button "Publish" at bounding box center [943, 21] width 87 height 29
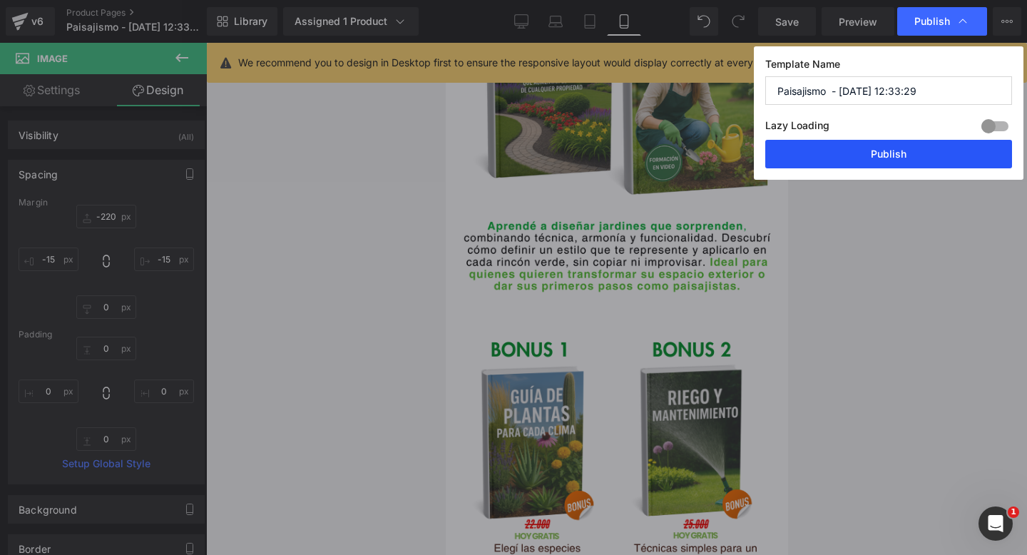
click at [842, 163] on button "Publish" at bounding box center [888, 154] width 247 height 29
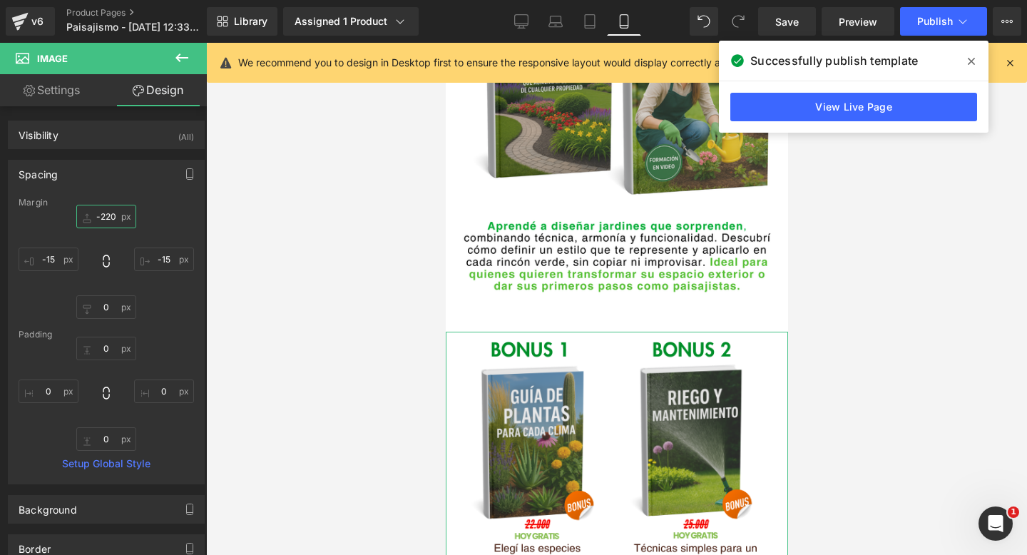
click at [109, 218] on input "-220" at bounding box center [106, 217] width 60 height 24
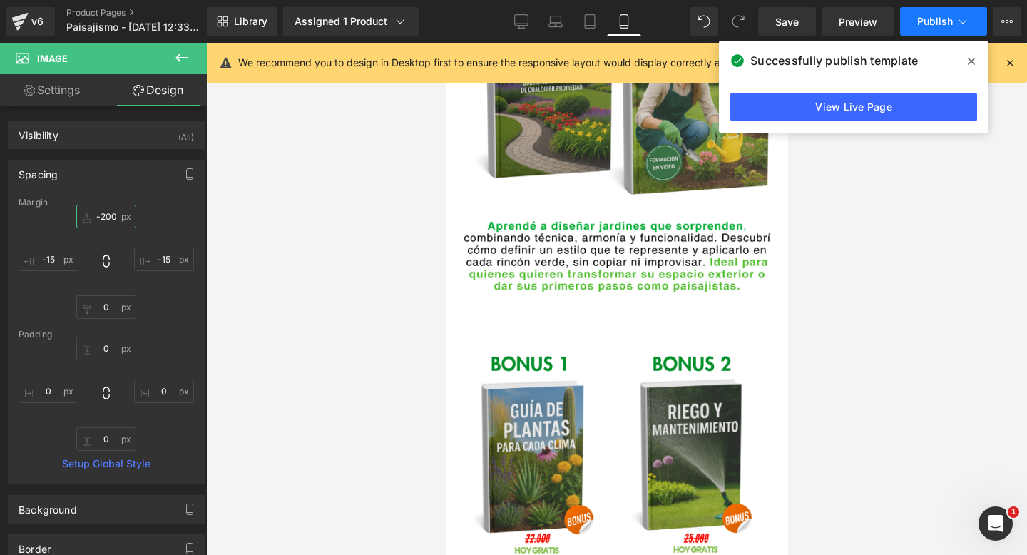
type input "-200"
click at [929, 18] on span "Publish" at bounding box center [935, 21] width 36 height 11
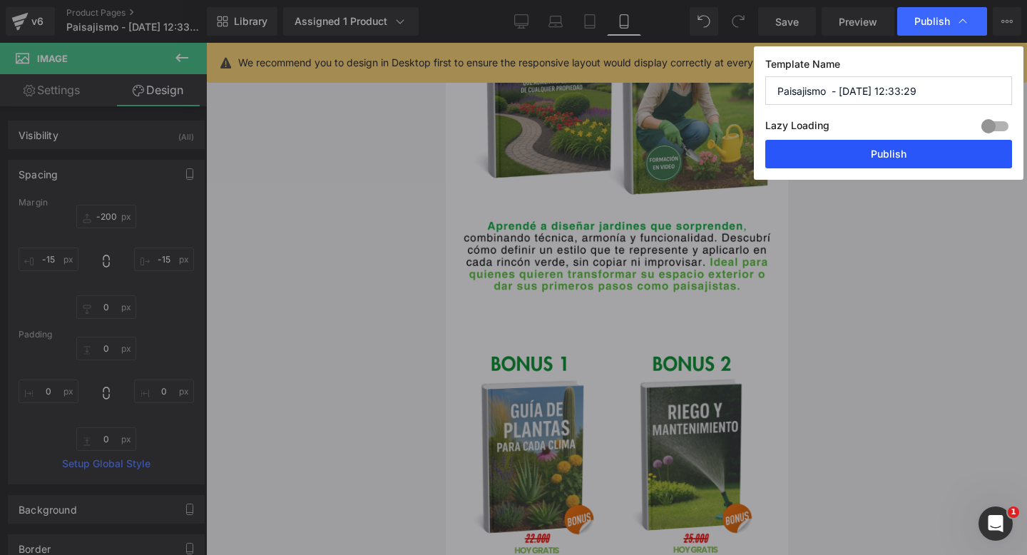
click at [826, 163] on button "Publish" at bounding box center [888, 154] width 247 height 29
